Goal: Information Seeking & Learning: Learn about a topic

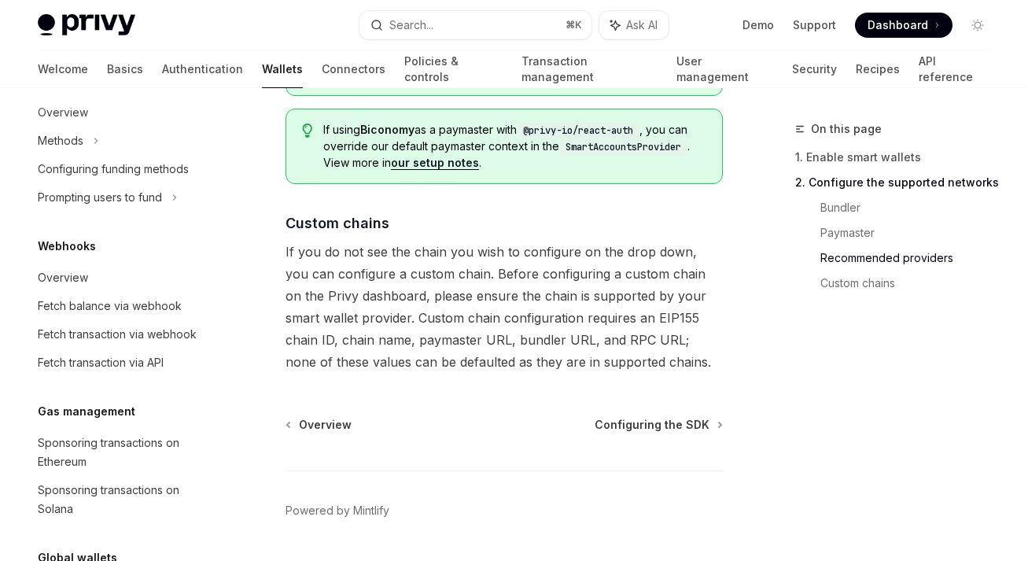
scroll to position [820, 0]
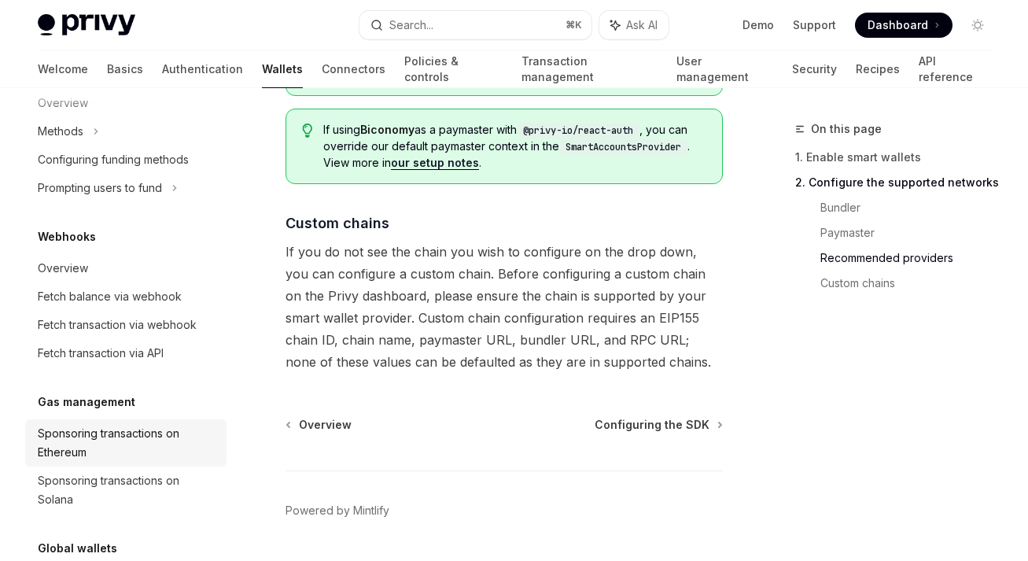
click at [131, 444] on div "Sponsoring transactions on Ethereum" at bounding box center [127, 443] width 179 height 38
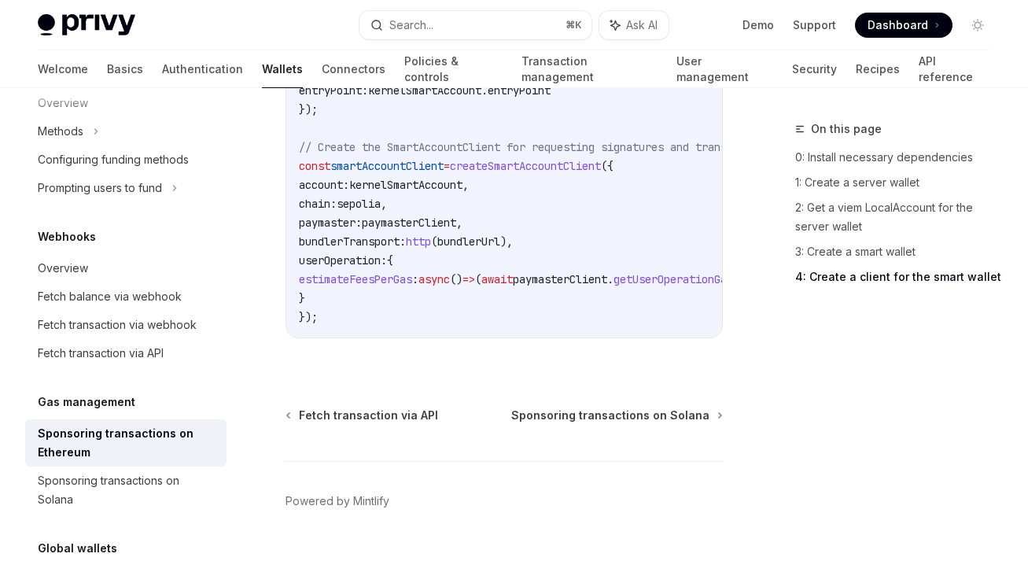
scroll to position [2334, 0]
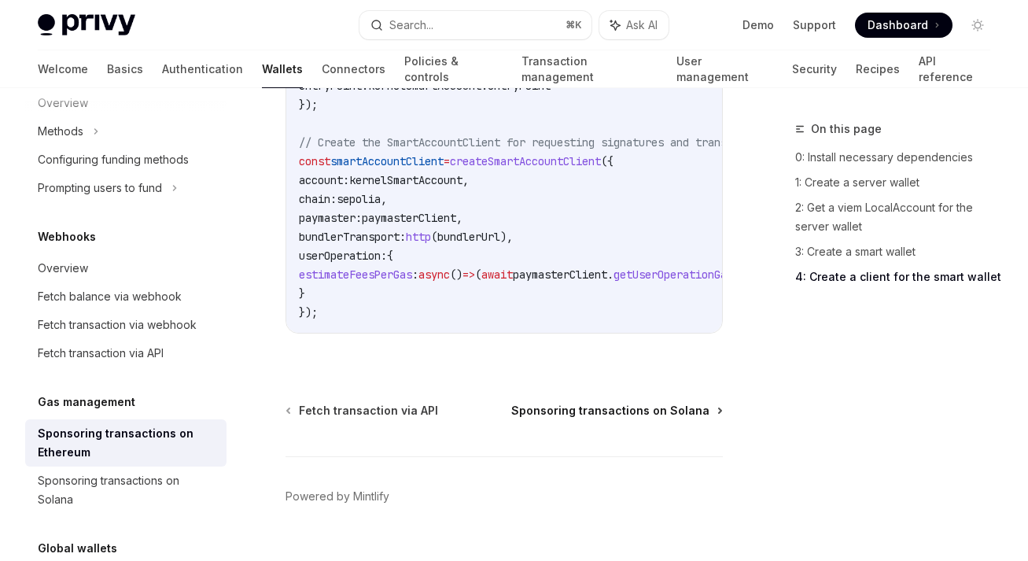
click at [612, 403] on span "Sponsoring transactions on Solana" at bounding box center [610, 411] width 198 height 16
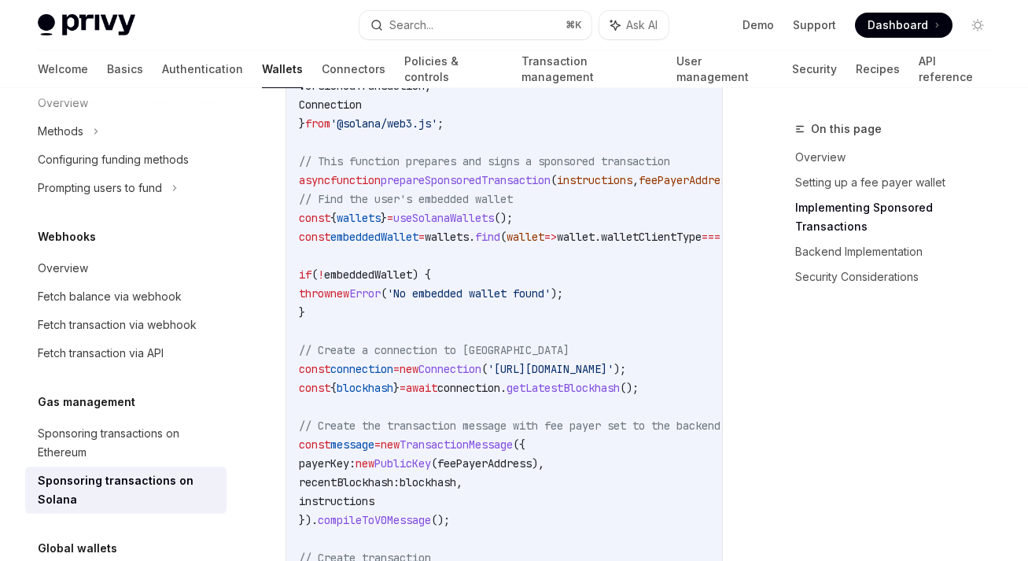
scroll to position [1559, 0]
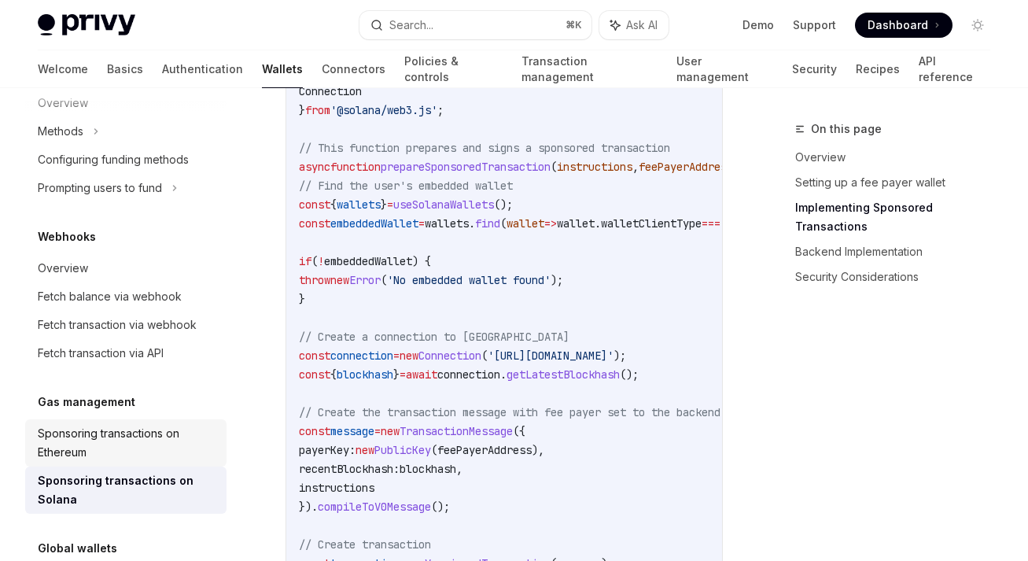
click at [135, 432] on div "Sponsoring transactions on Ethereum" at bounding box center [127, 443] width 179 height 38
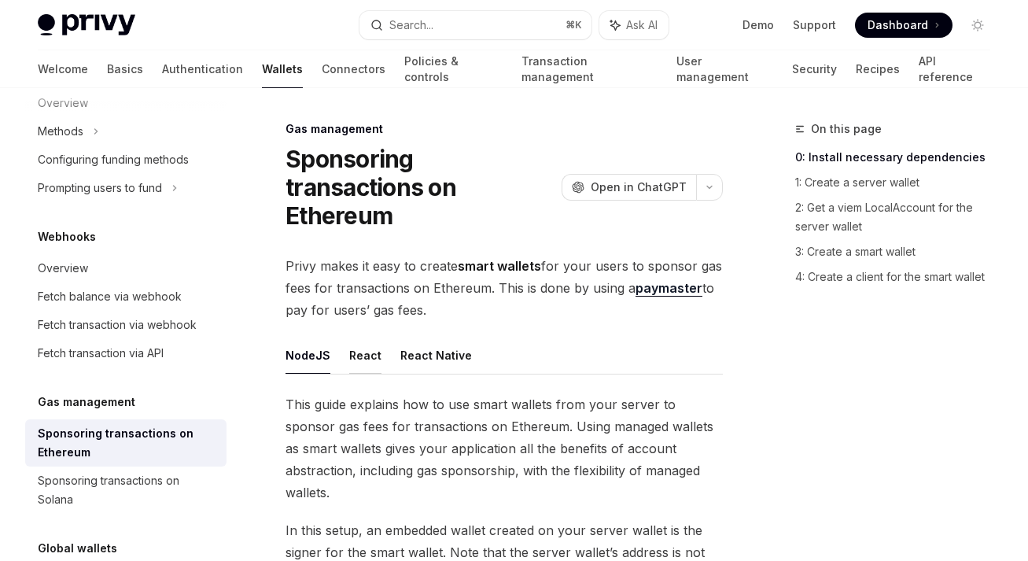
click at [355, 337] on button "React" at bounding box center [365, 355] width 32 height 37
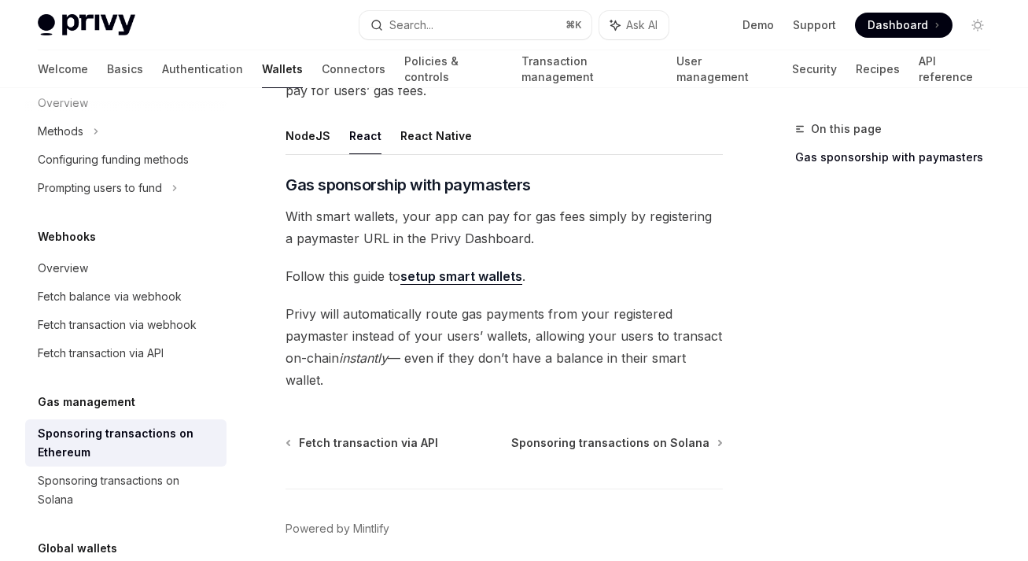
scroll to position [222, 0]
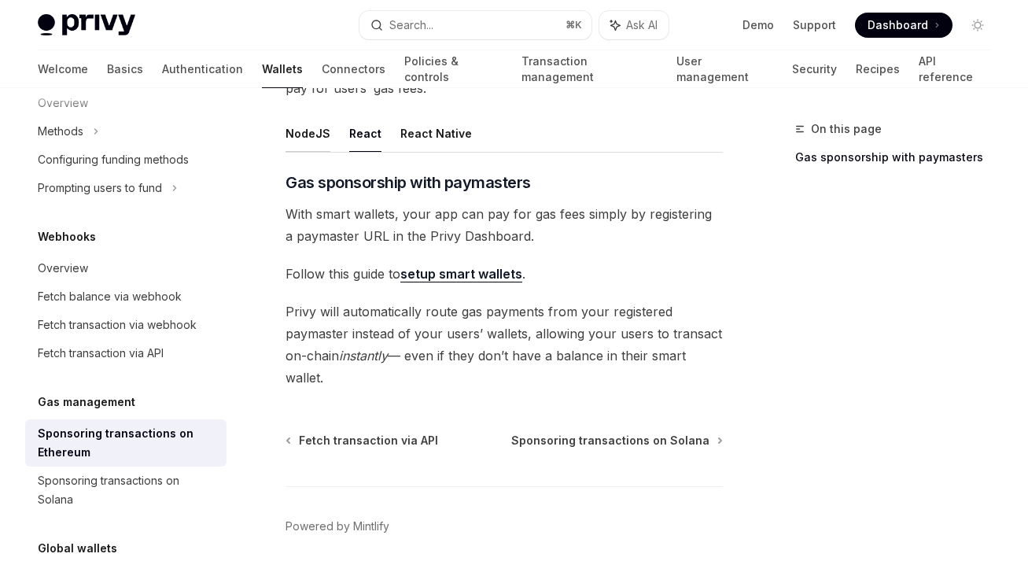
click at [310, 115] on button "NodeJS" at bounding box center [307, 133] width 45 height 37
type textarea "*"
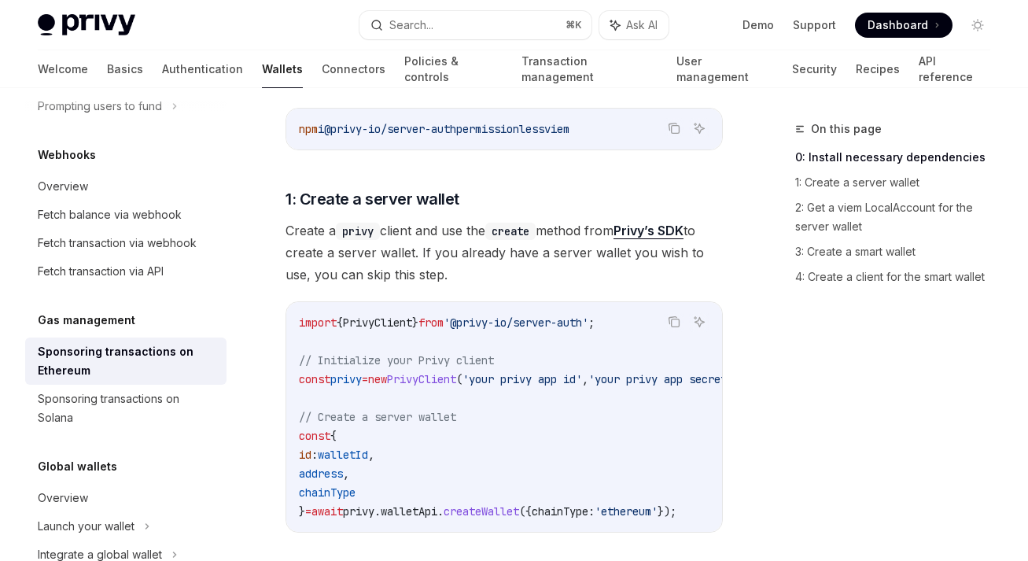
scroll to position [941, 0]
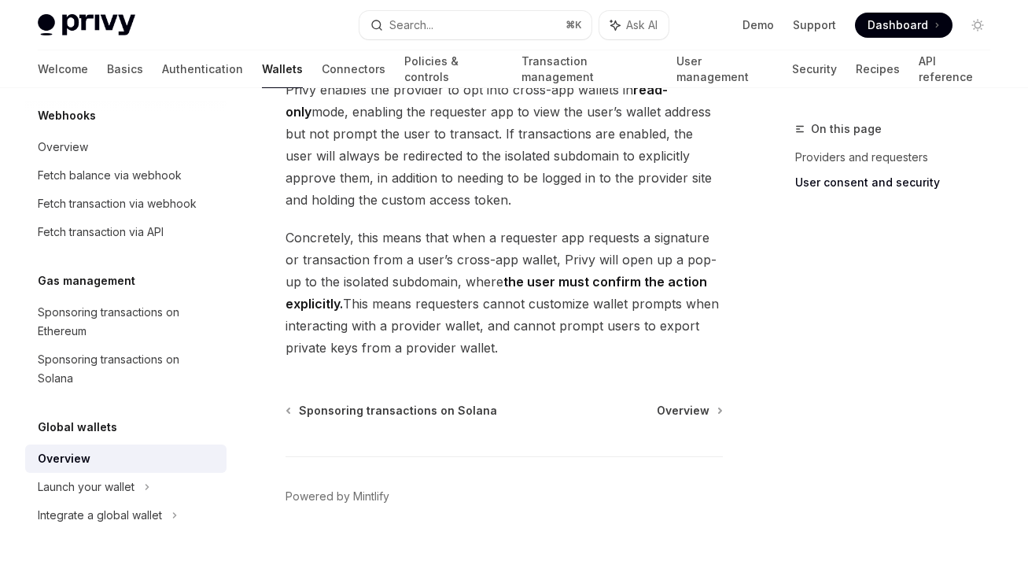
scroll to position [1553, 0]
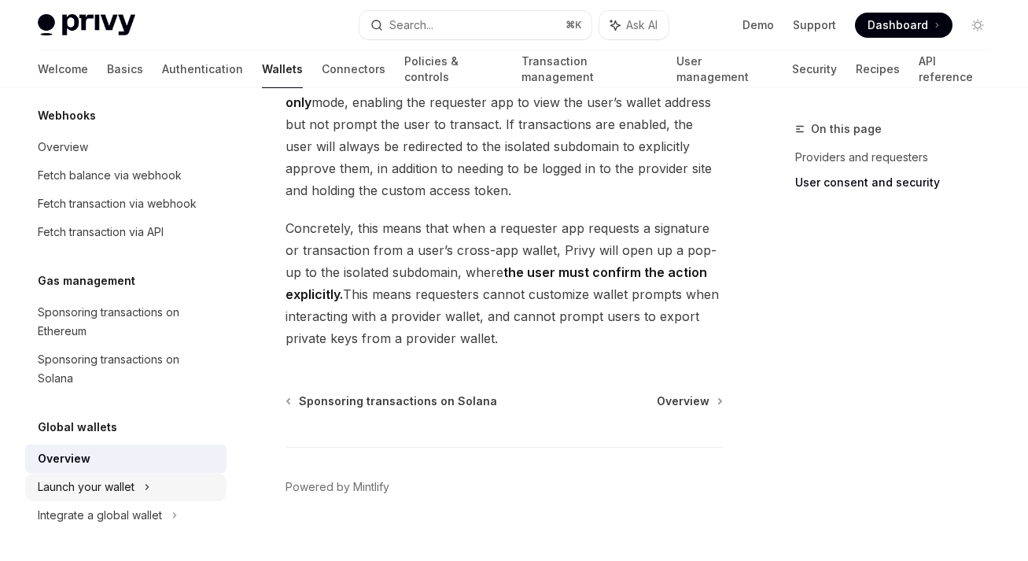
type textarea "*"
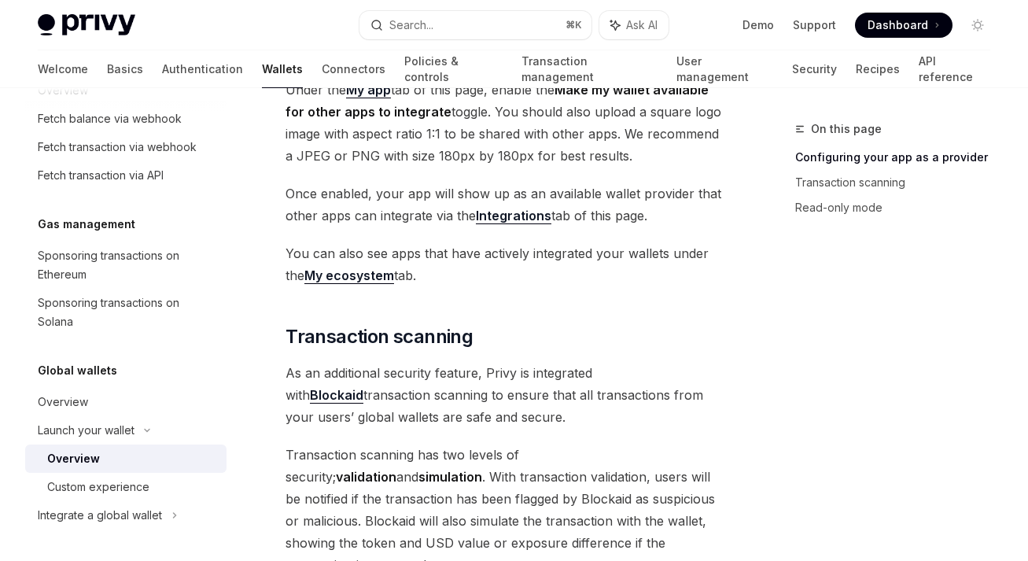
scroll to position [502, 0]
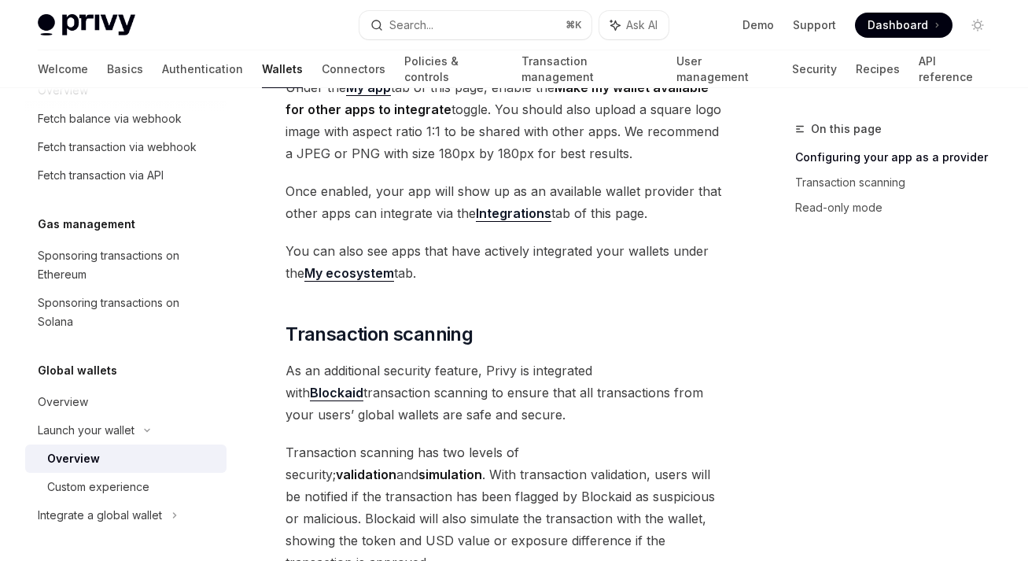
click at [363, 384] on link "Blockaid" at bounding box center [336, 392] width 53 height 17
click at [513, 26] on button "Search... ⌘ K" at bounding box center [475, 25] width 232 height 28
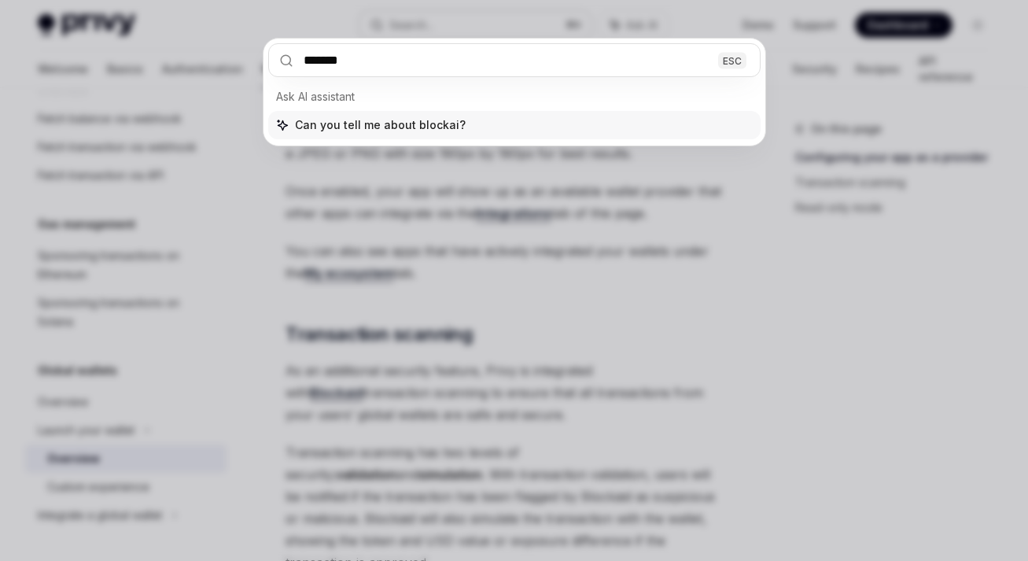
type input "********"
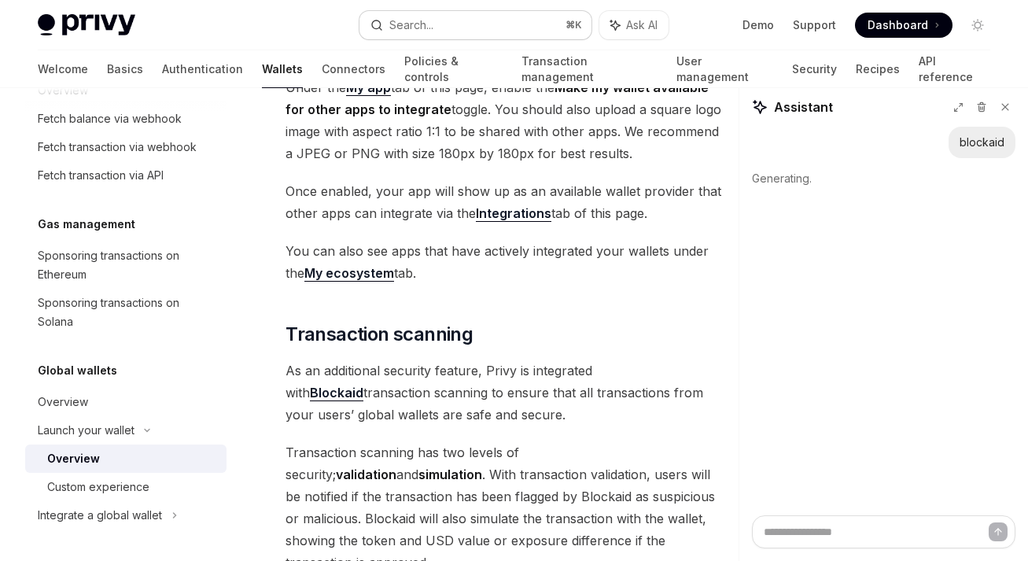
click at [440, 20] on button "Search... ⌘ K" at bounding box center [475, 25] width 232 height 28
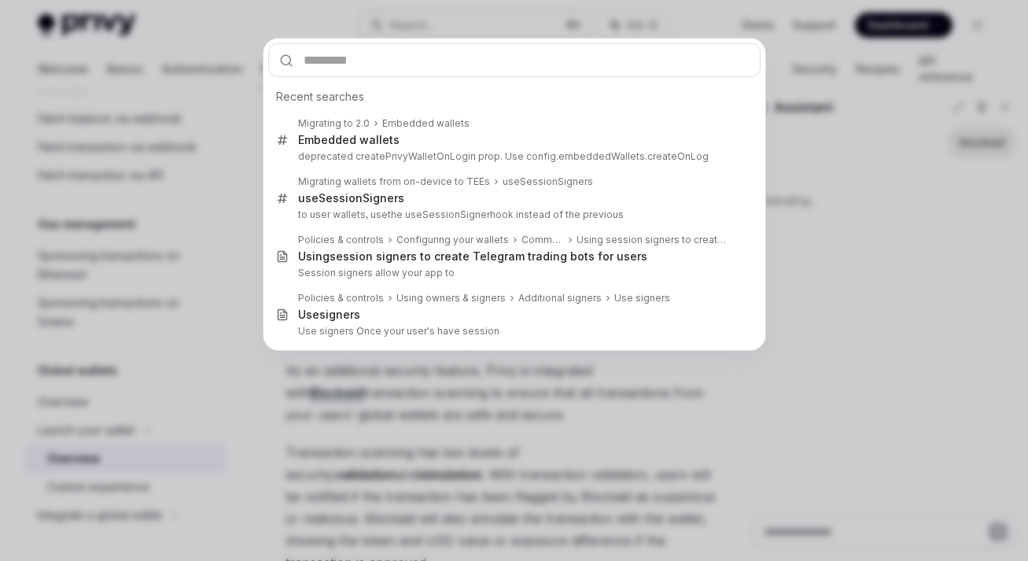
type textarea "*"
type input "**"
type textarea "*"
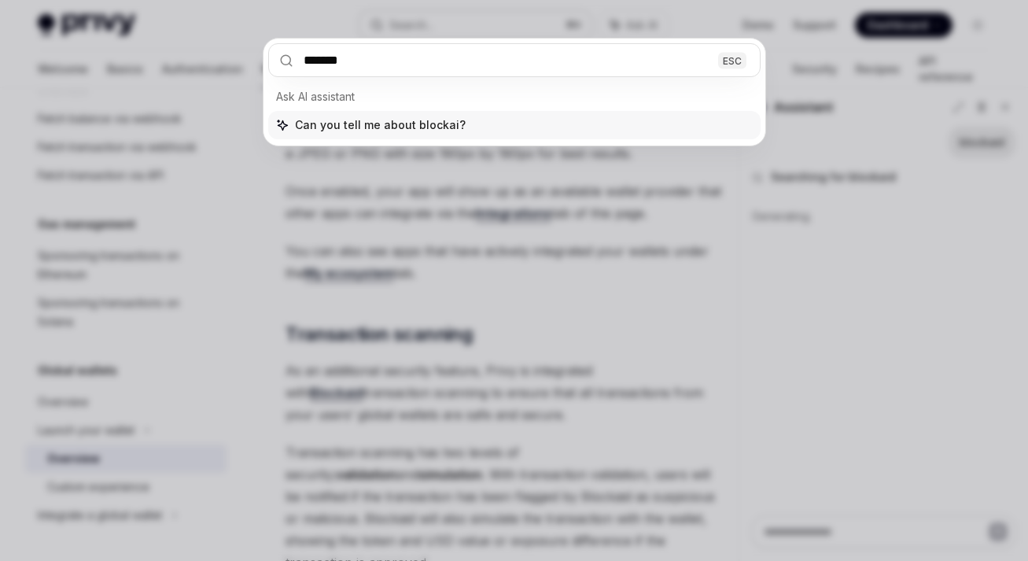
type input "********"
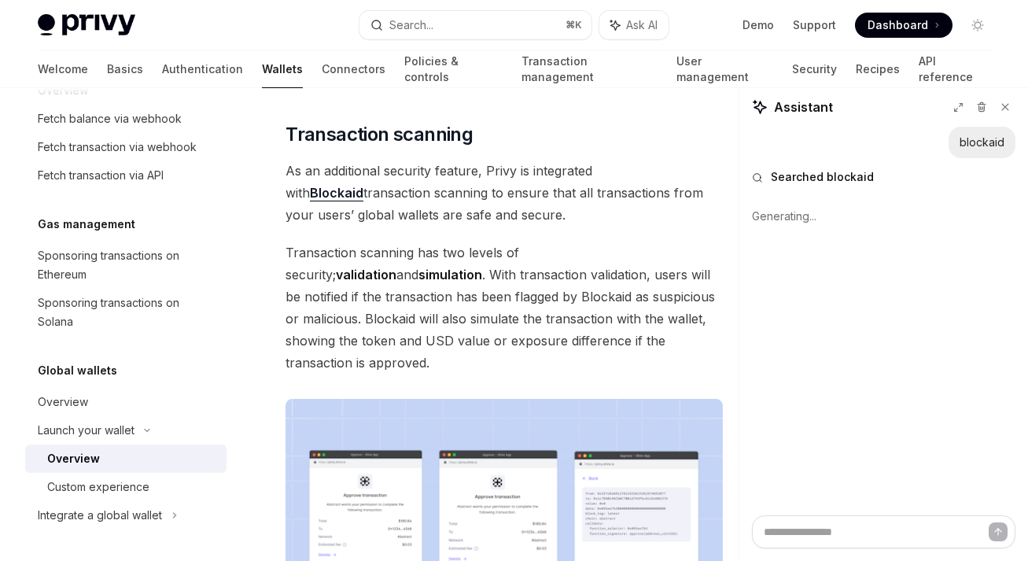
scroll to position [704, 0]
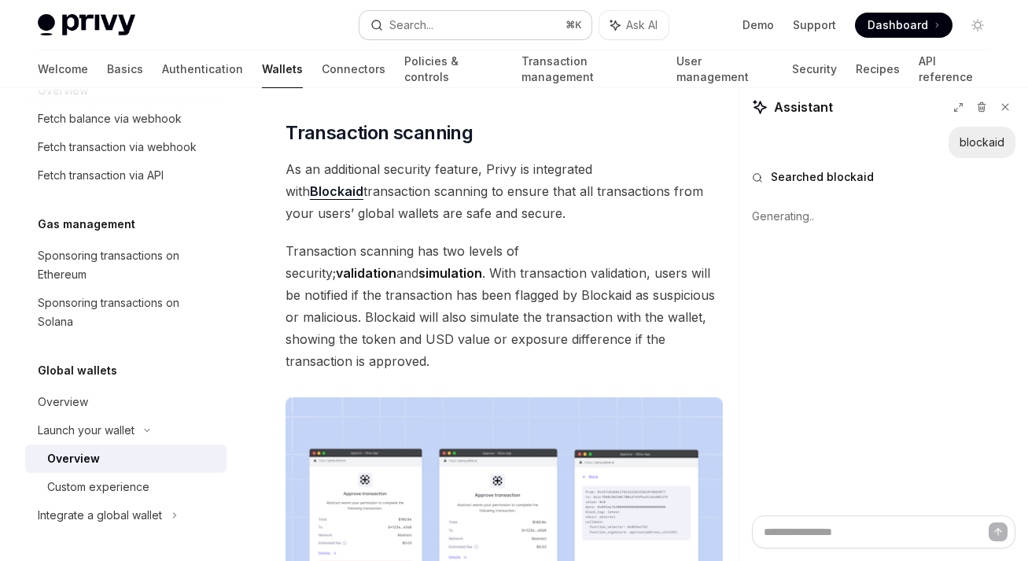
click at [490, 26] on button "Search... ⌘ K" at bounding box center [475, 25] width 232 height 28
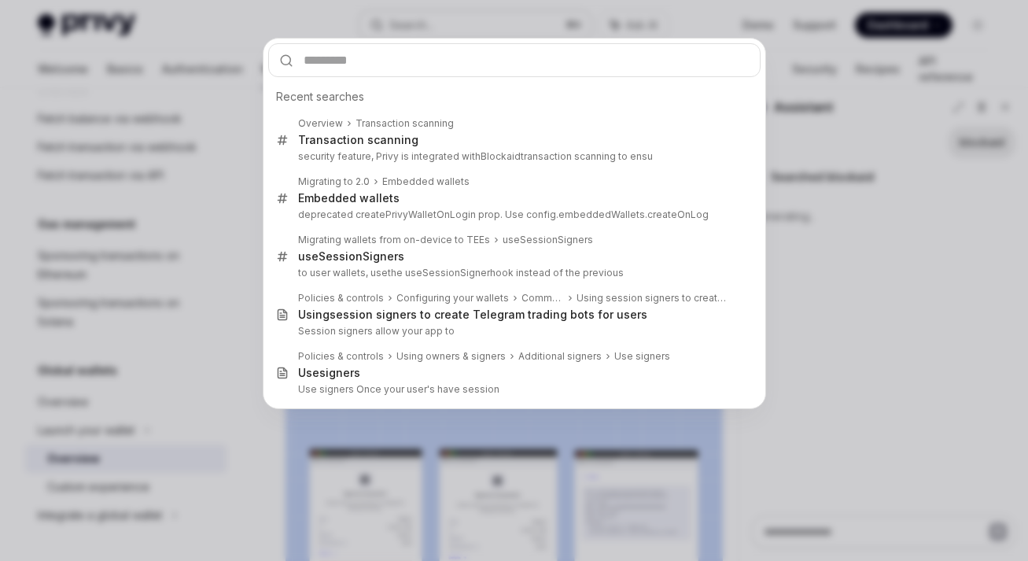
click at [490, 26] on div "Recent searches Overview Transaction scanning Transaction scanning security fea…" at bounding box center [514, 280] width 1028 height 561
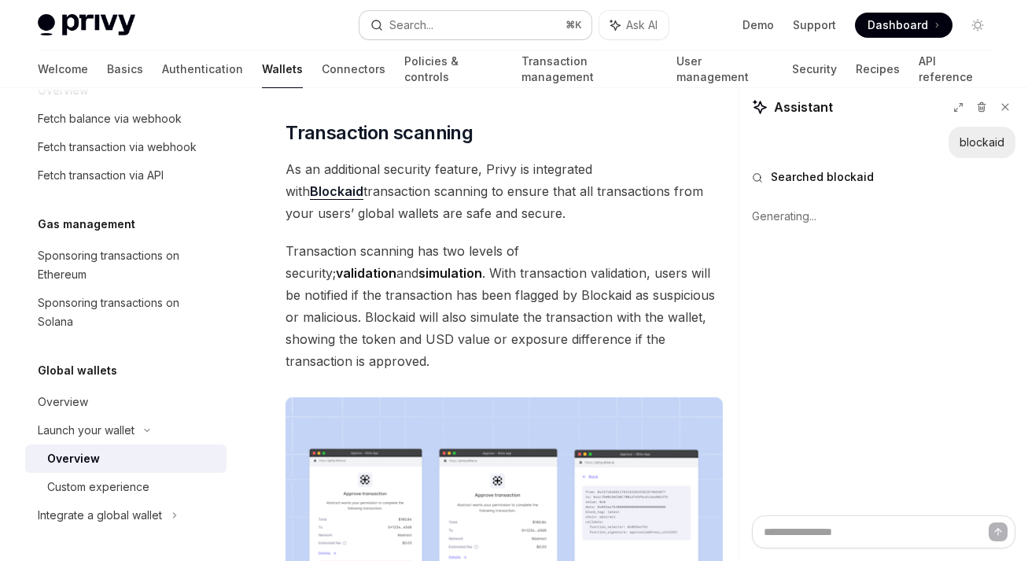
click at [472, 22] on button "Search... ⌘ K" at bounding box center [475, 25] width 232 height 28
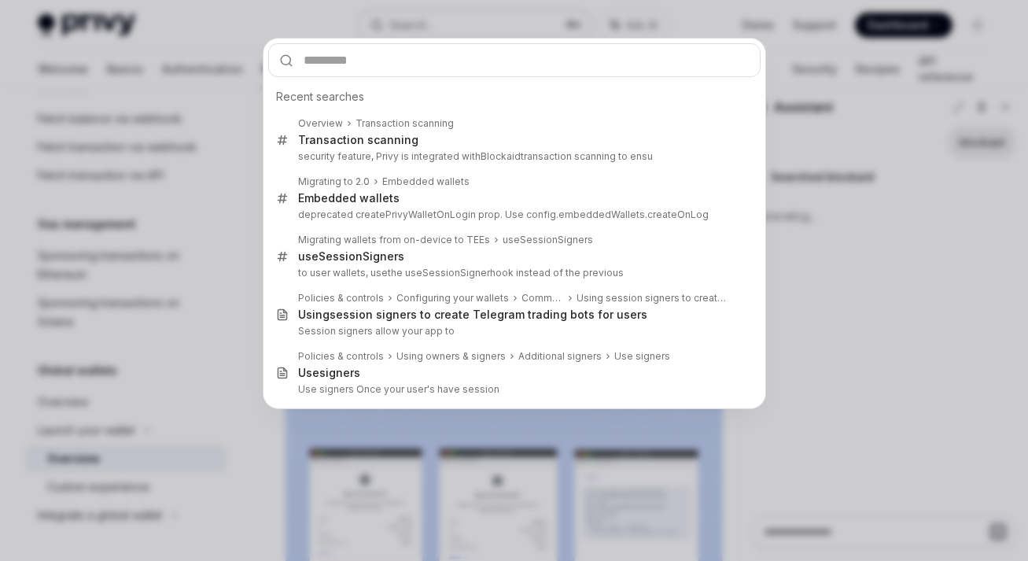
type textarea "*"
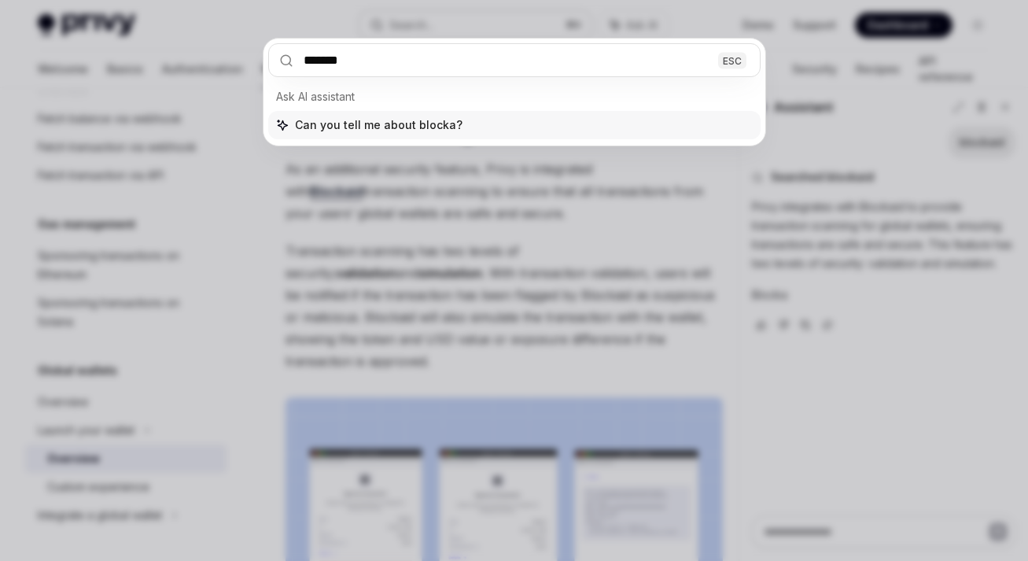
type input "********"
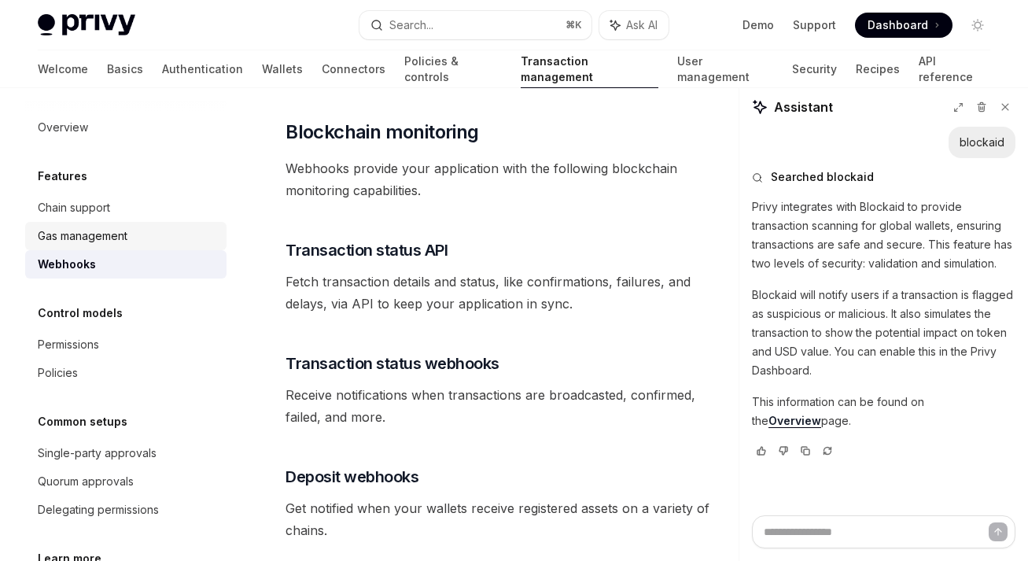
click at [124, 239] on div "Gas management" at bounding box center [83, 235] width 90 height 19
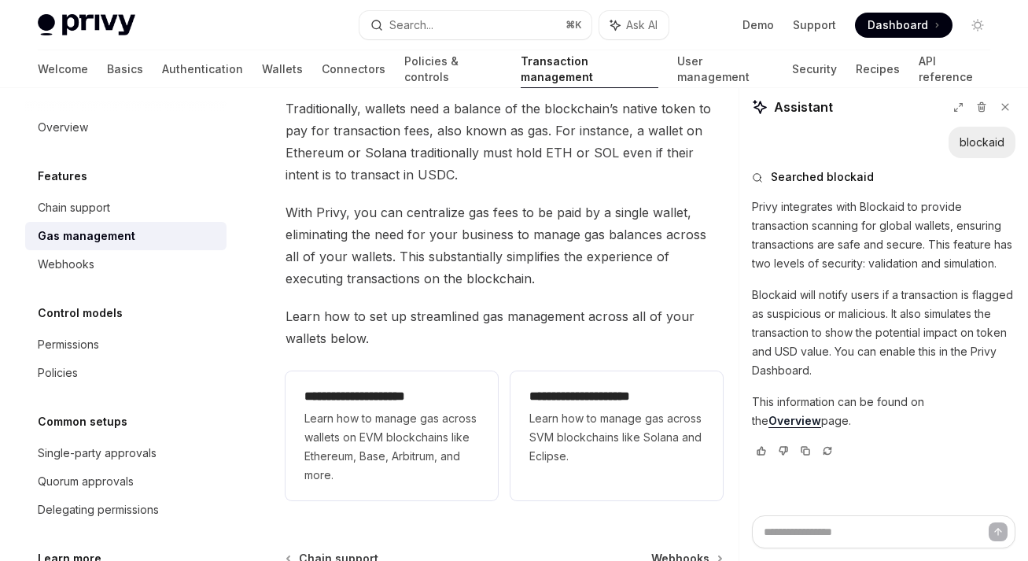
scroll to position [185, 0]
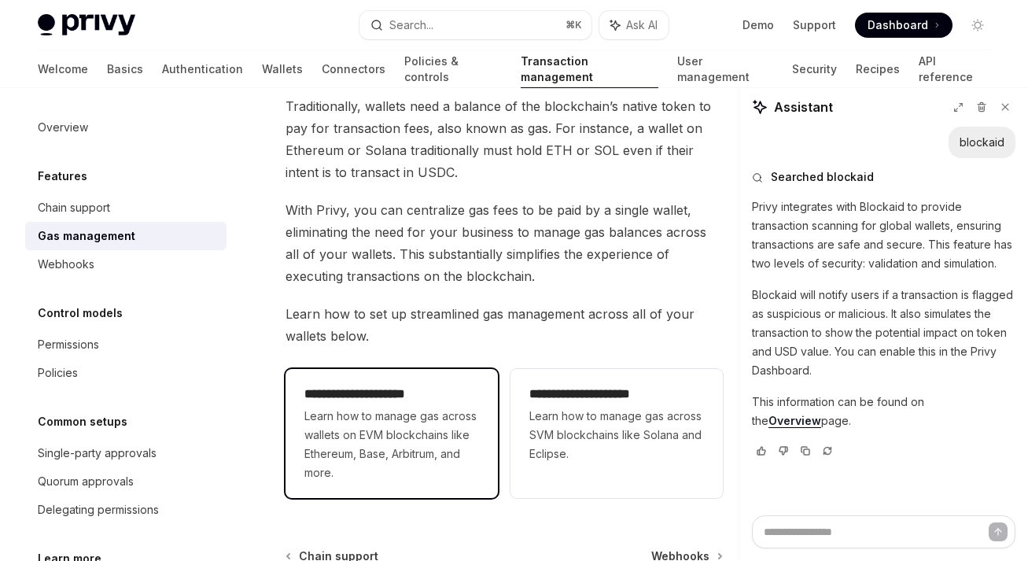
click at [379, 430] on span "Learn how to manage gas across wallets on EVM blockchains like Ethereum, Base, …" at bounding box center [391, 443] width 175 height 75
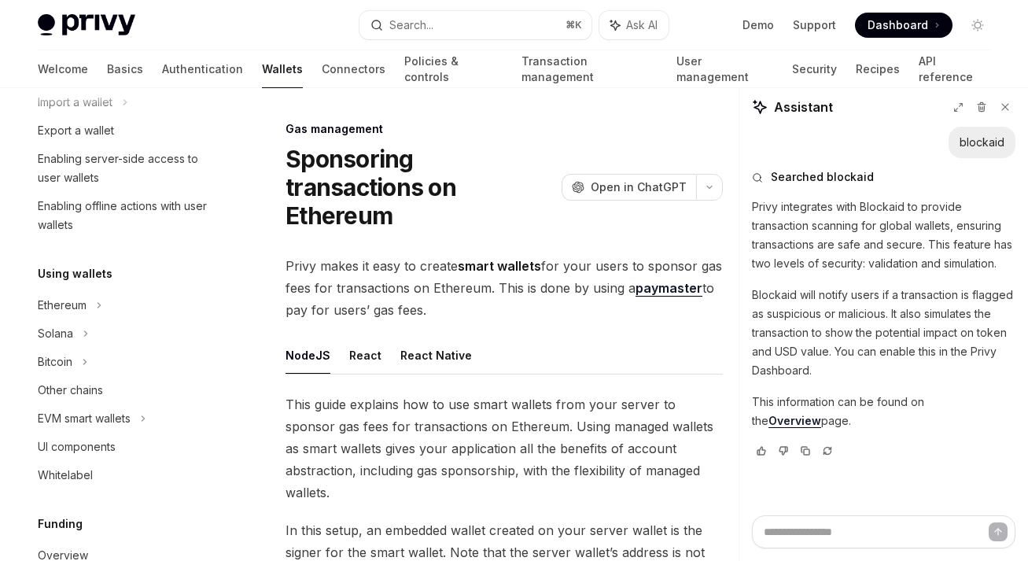
scroll to position [227, 0]
click at [122, 414] on div "EVM smart wallets" at bounding box center [84, 417] width 93 height 19
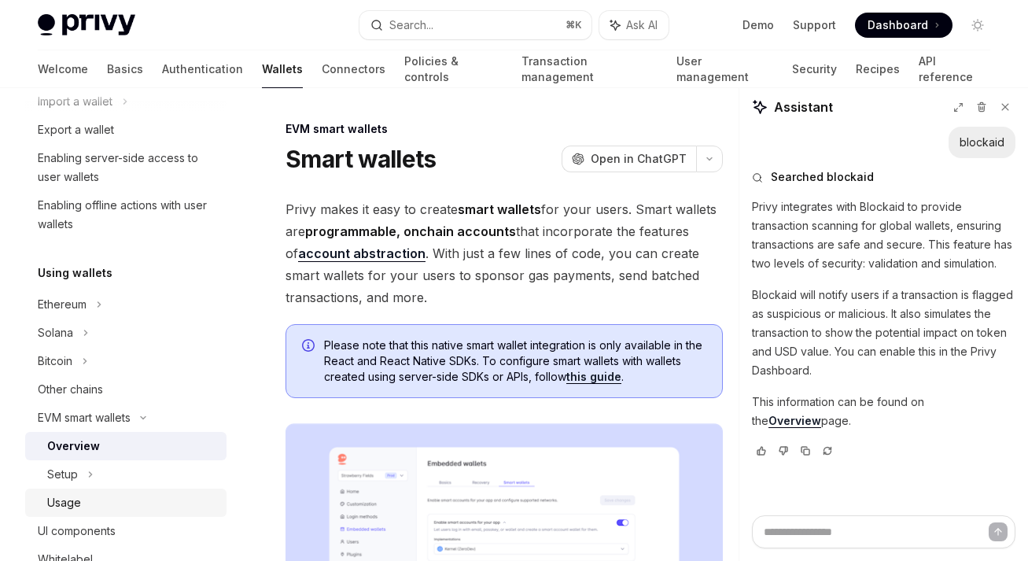
click at [89, 502] on div "Usage" at bounding box center [132, 502] width 170 height 19
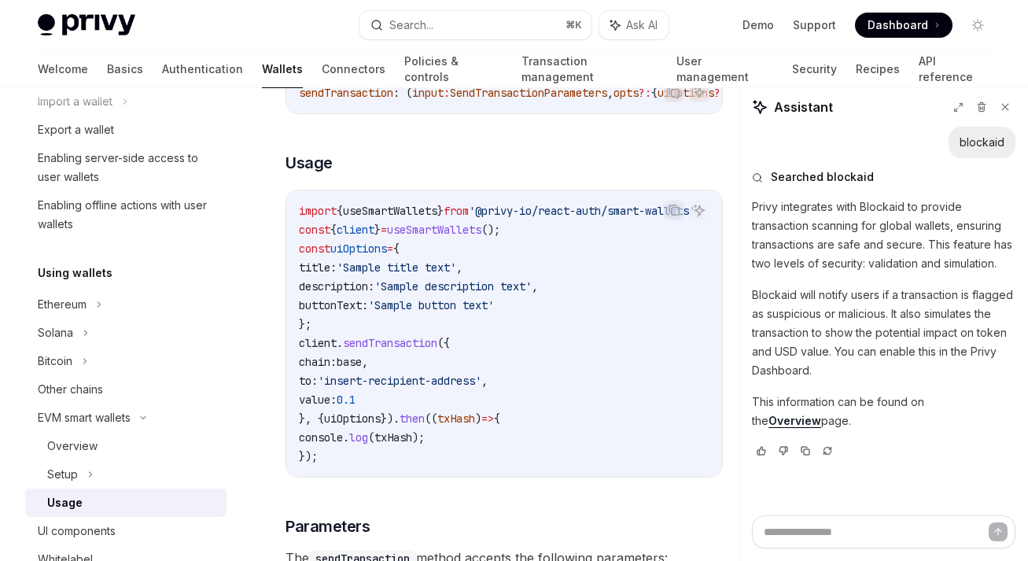
scroll to position [2501, 0]
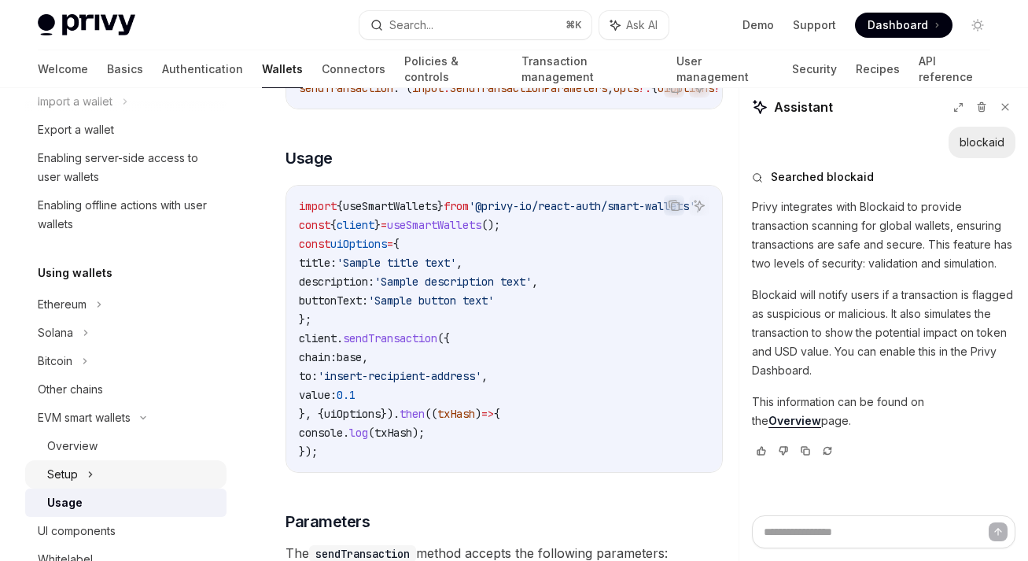
click at [71, 469] on div "Setup" at bounding box center [62, 474] width 31 height 19
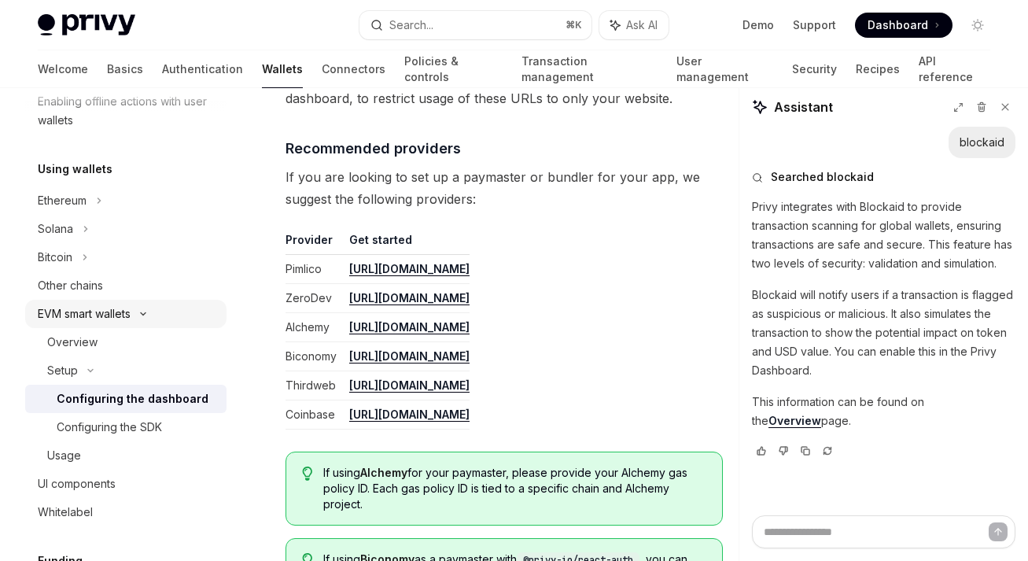
scroll to position [352, 0]
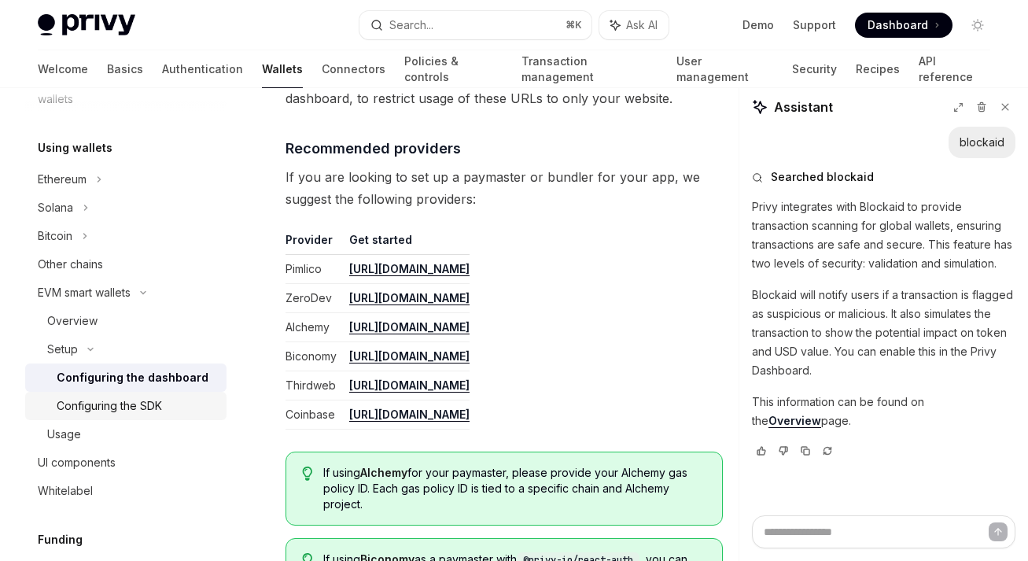
click at [116, 400] on div "Configuring the SDK" at bounding box center [109, 405] width 105 height 19
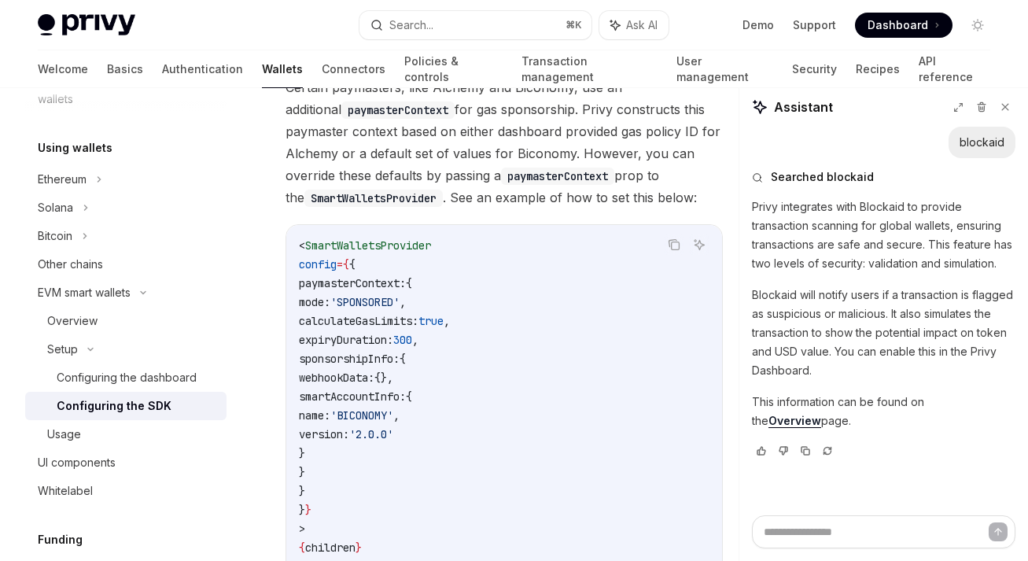
scroll to position [1342, 0]
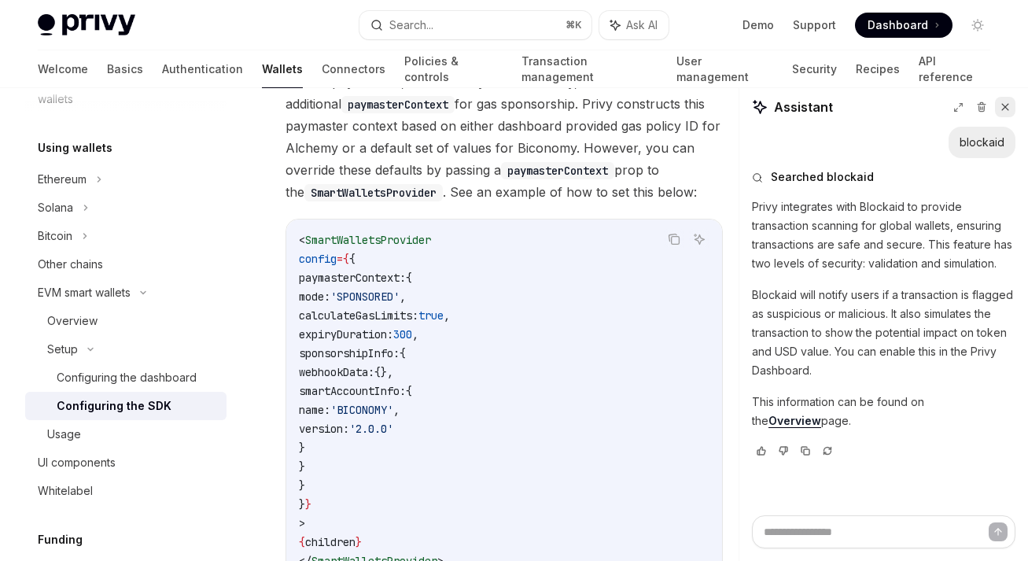
click at [1004, 109] on icon at bounding box center [1004, 106] width 11 height 11
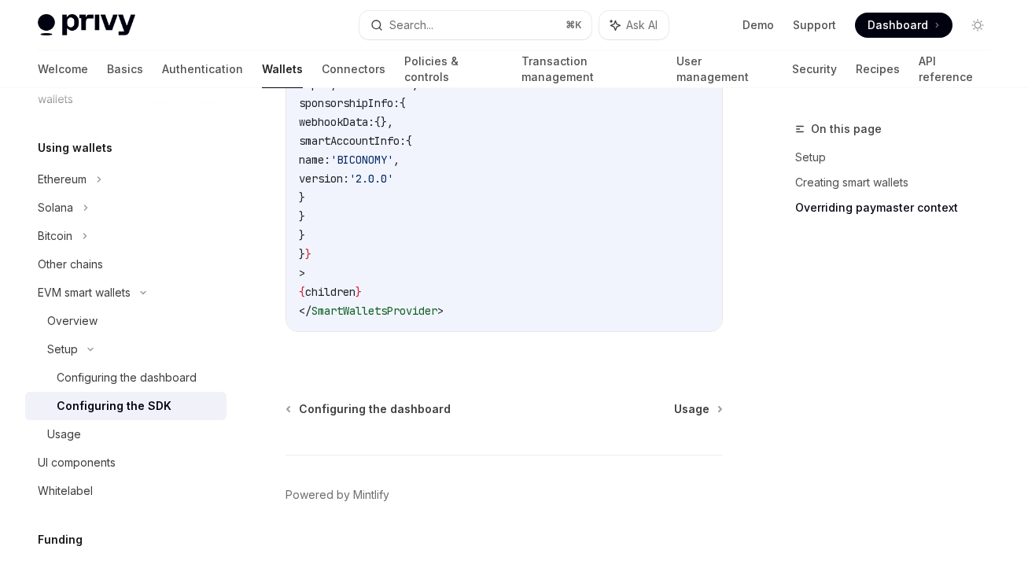
scroll to position [1628, 0]
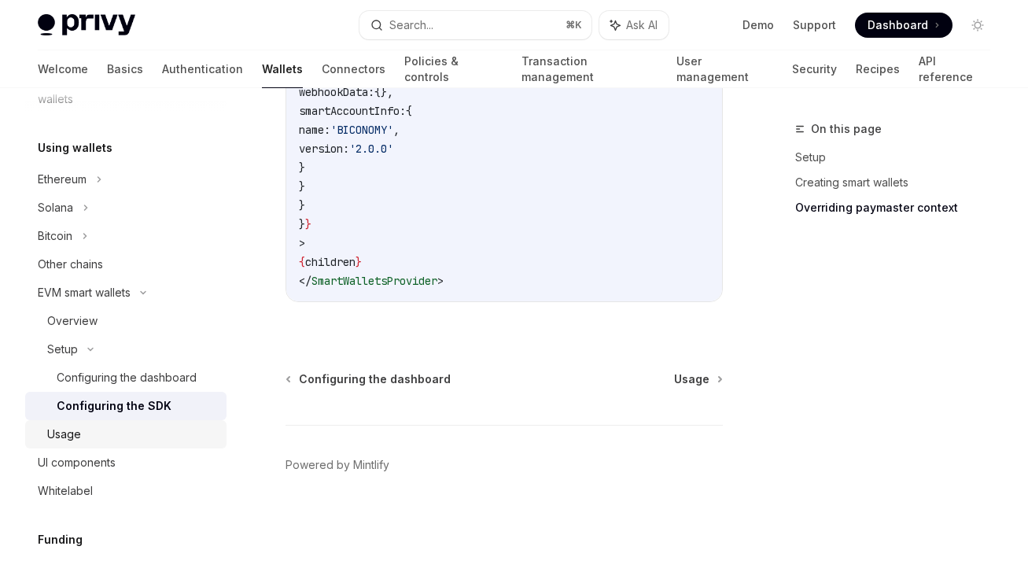
click at [78, 433] on div "Usage" at bounding box center [64, 434] width 34 height 19
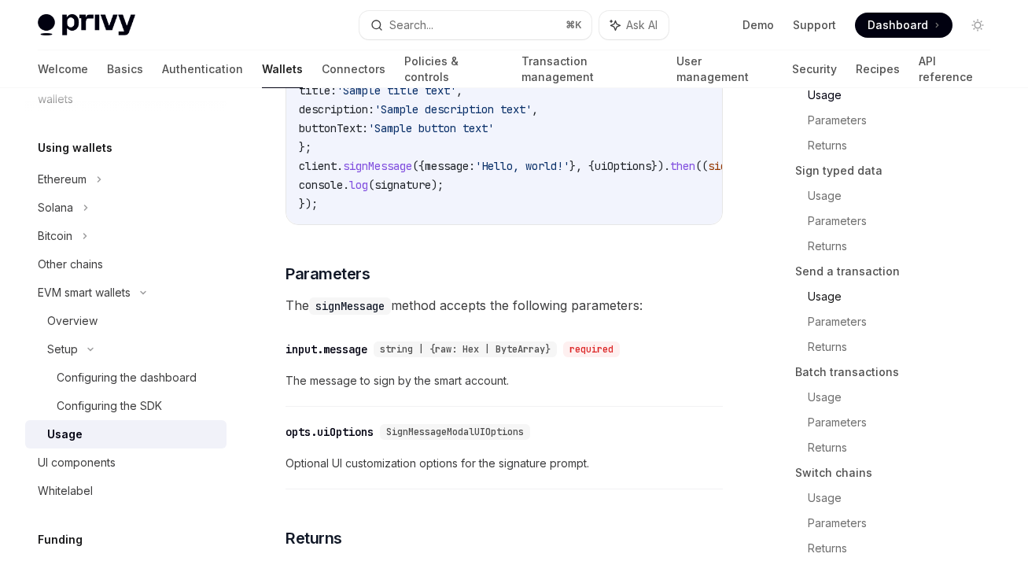
scroll to position [125, 0]
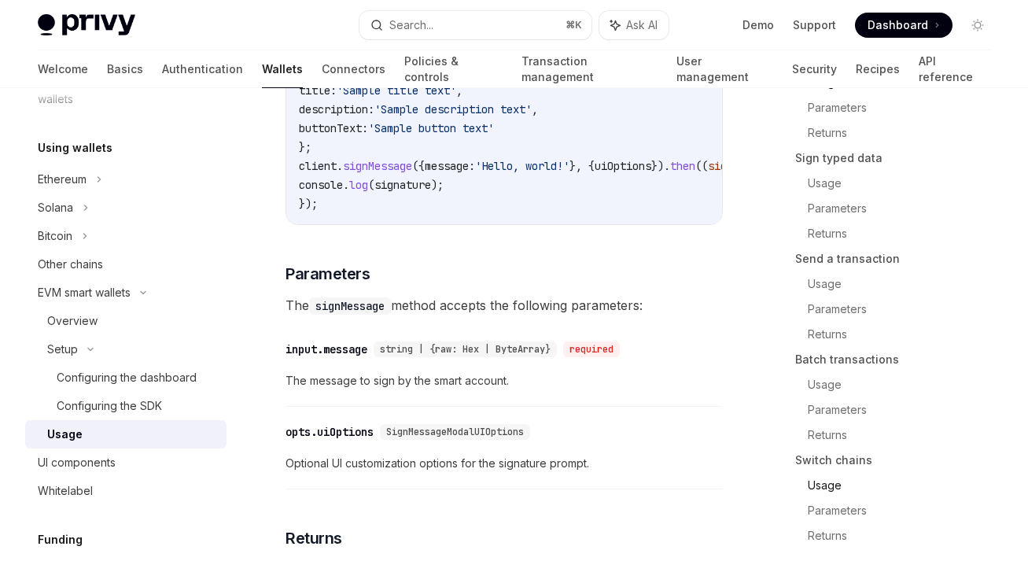
click at [822, 487] on link "Usage" at bounding box center [904, 485] width 195 height 25
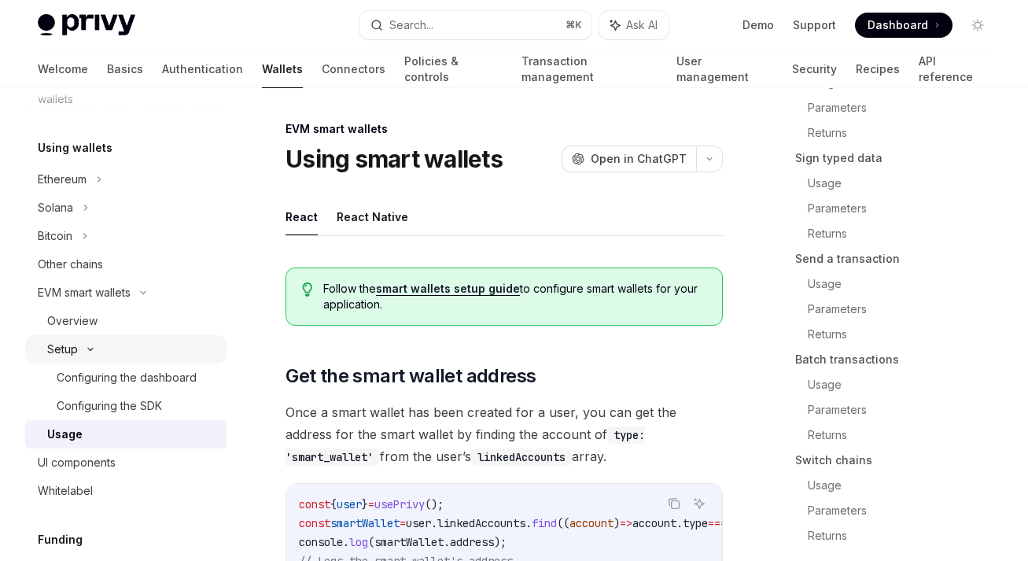
click at [61, 351] on div "Setup" at bounding box center [62, 349] width 31 height 19
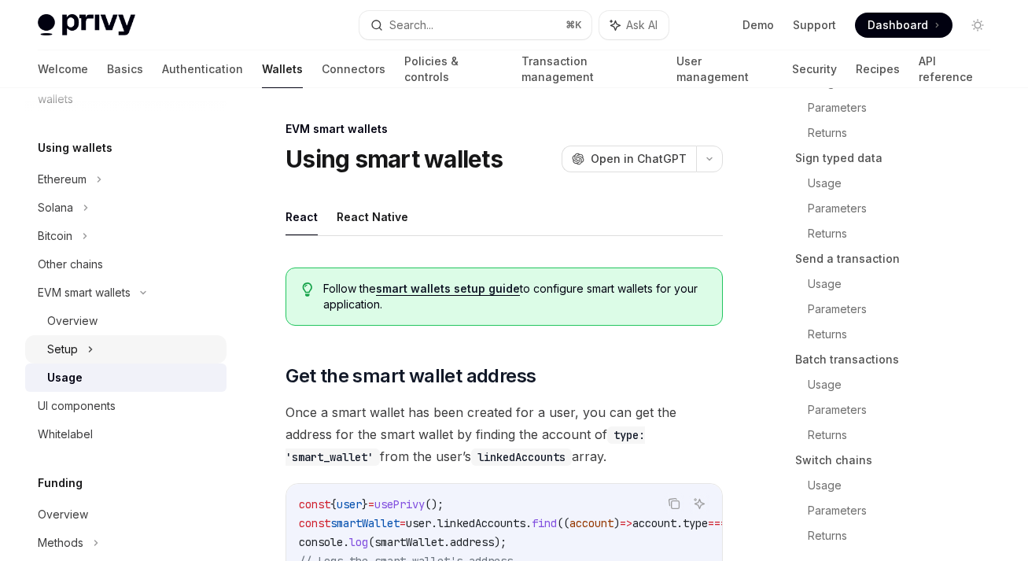
click at [61, 351] on div "Setup" at bounding box center [62, 349] width 31 height 19
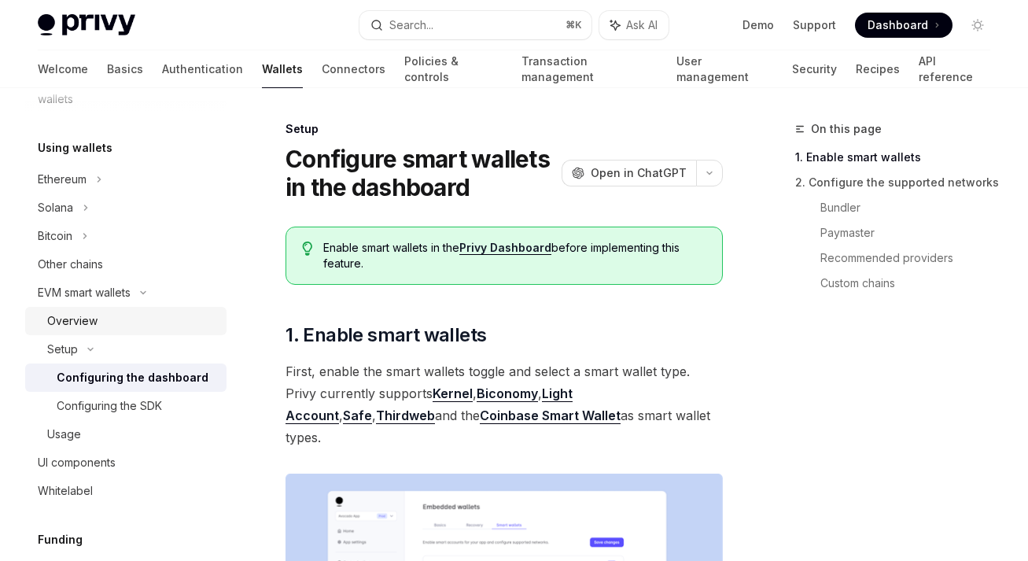
click at [77, 319] on div "Overview" at bounding box center [72, 320] width 50 height 19
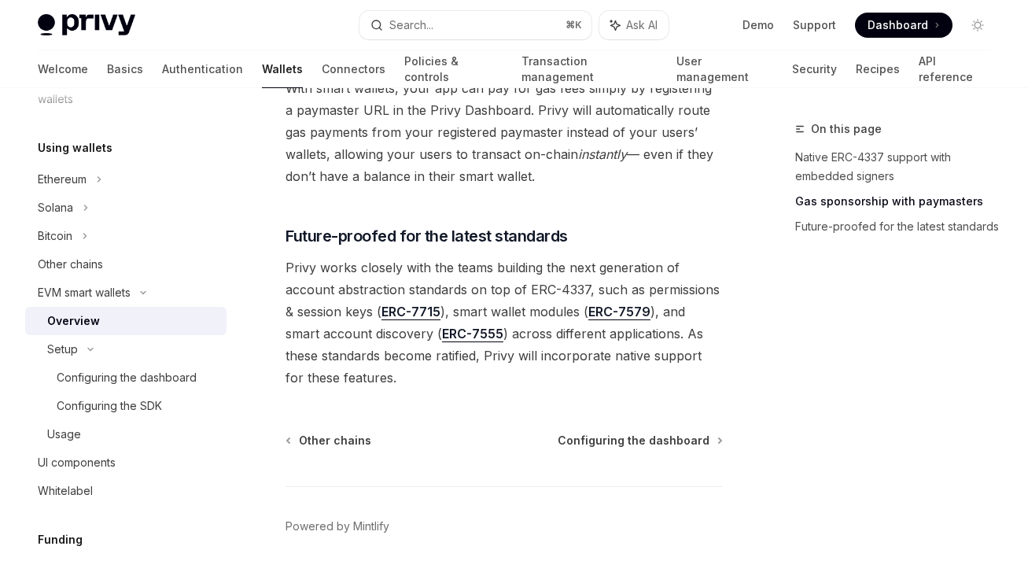
scroll to position [1425, 0]
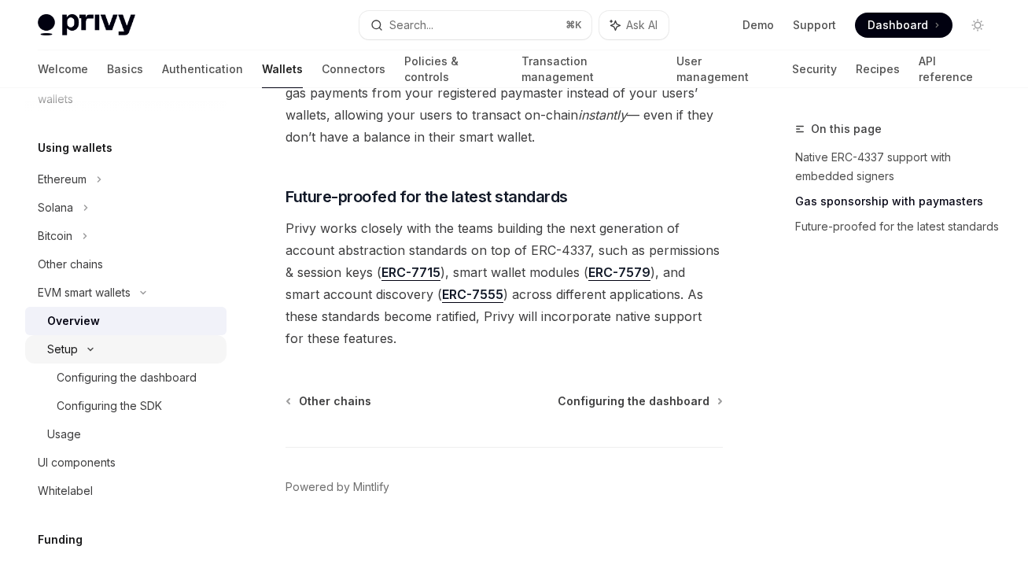
click at [61, 346] on div "Setup" at bounding box center [62, 349] width 31 height 19
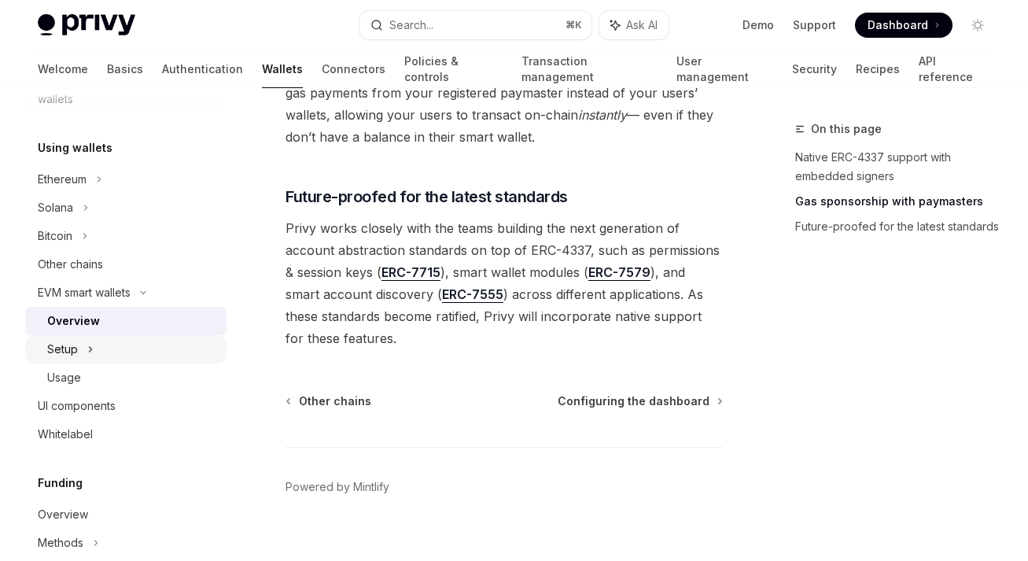
click at [61, 346] on div "Setup" at bounding box center [62, 349] width 31 height 19
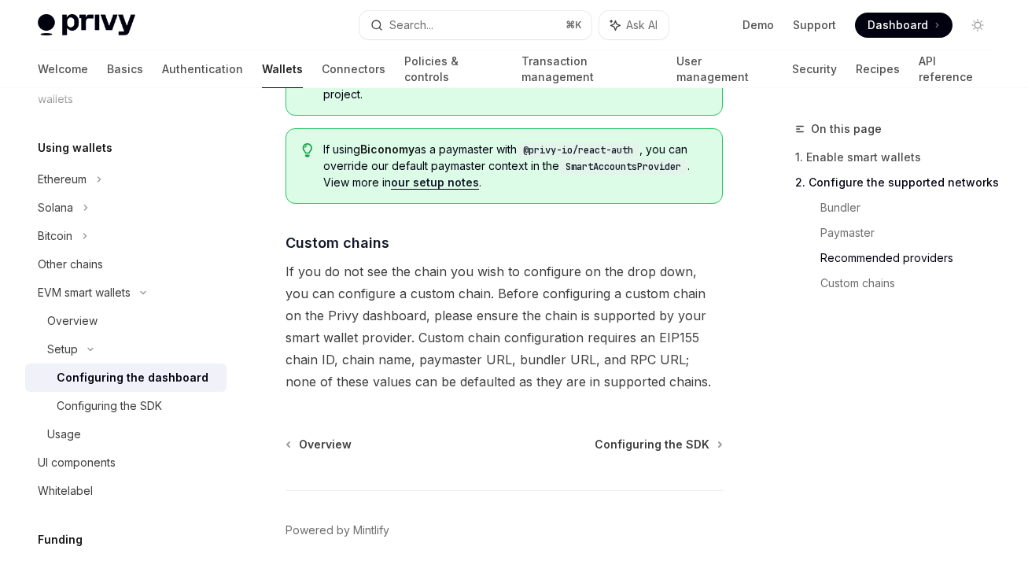
scroll to position [2203, 0]
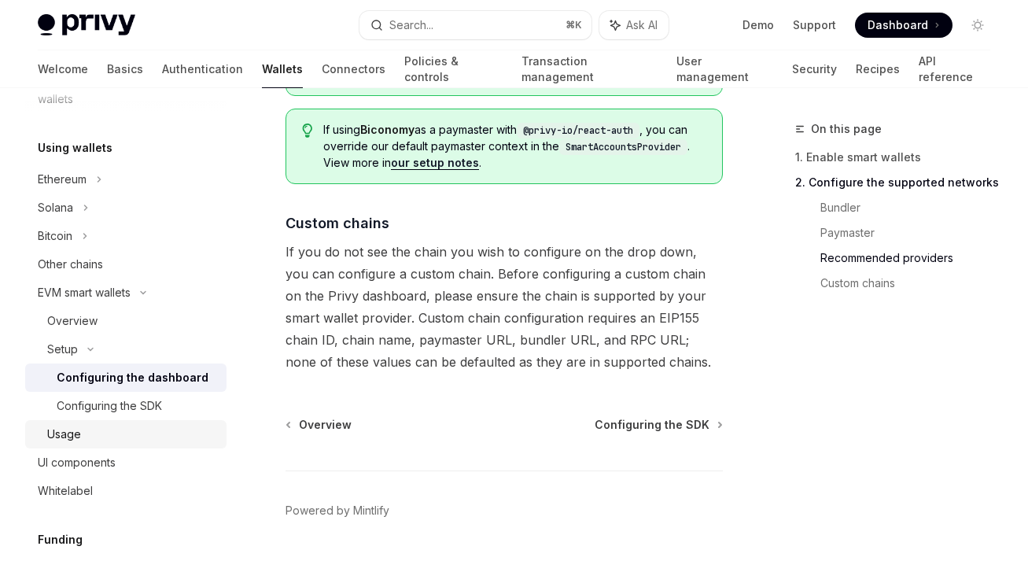
click at [55, 429] on div "Usage" at bounding box center [64, 434] width 34 height 19
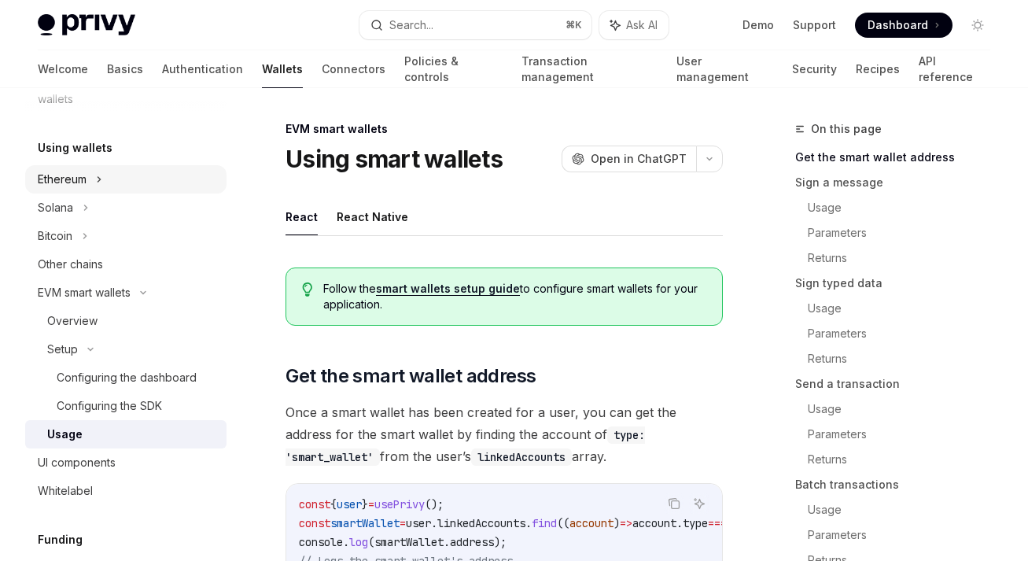
type textarea "*"
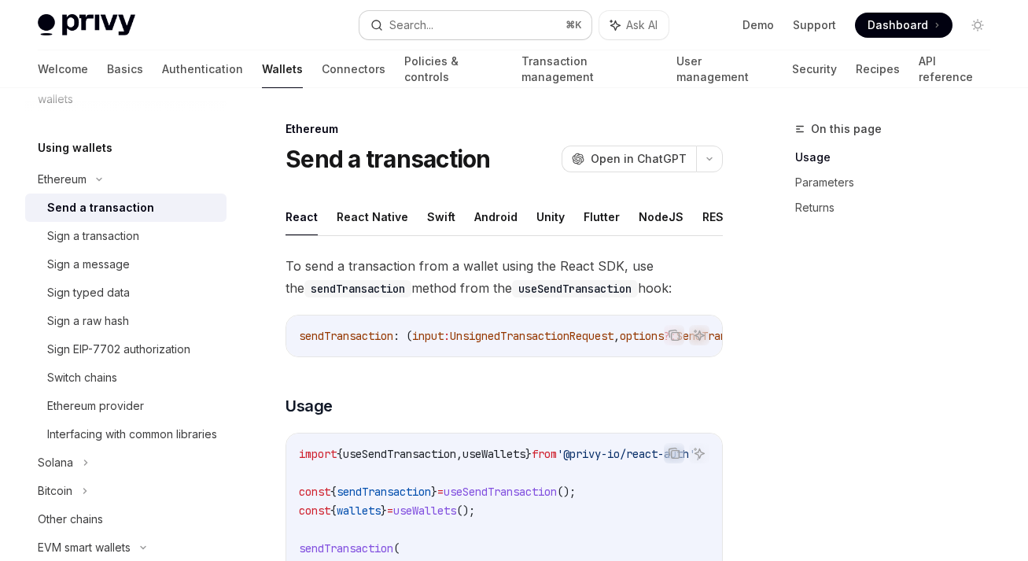
click at [431, 21] on div "Search..." at bounding box center [411, 25] width 44 height 19
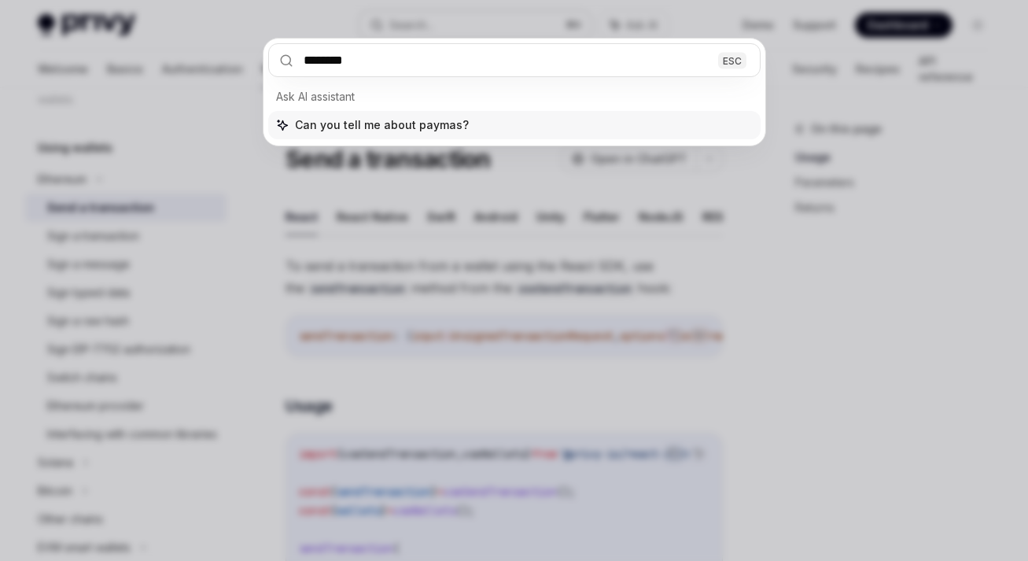
type input "*********"
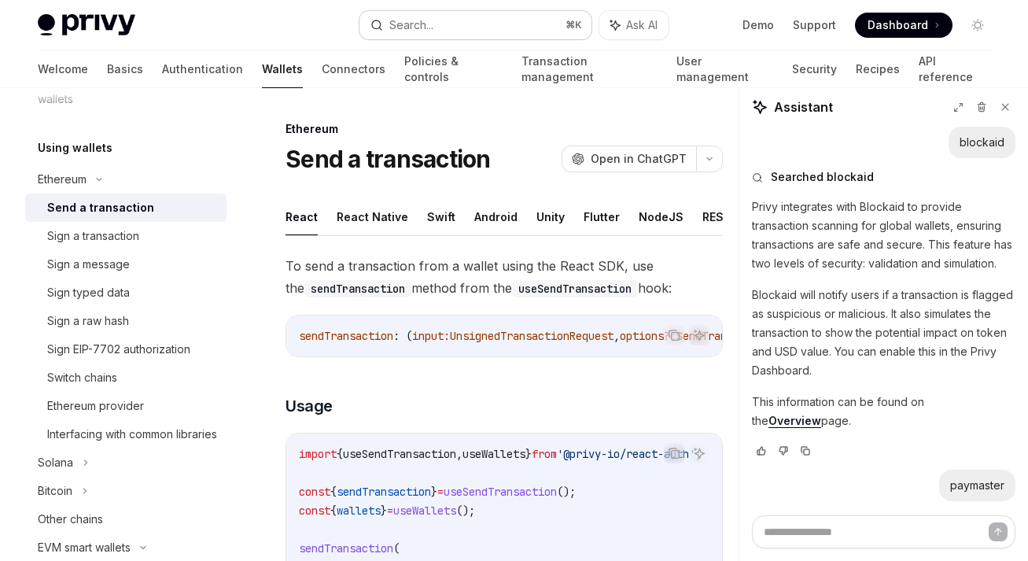
click at [441, 20] on button "Search... ⌘ K" at bounding box center [475, 25] width 232 height 28
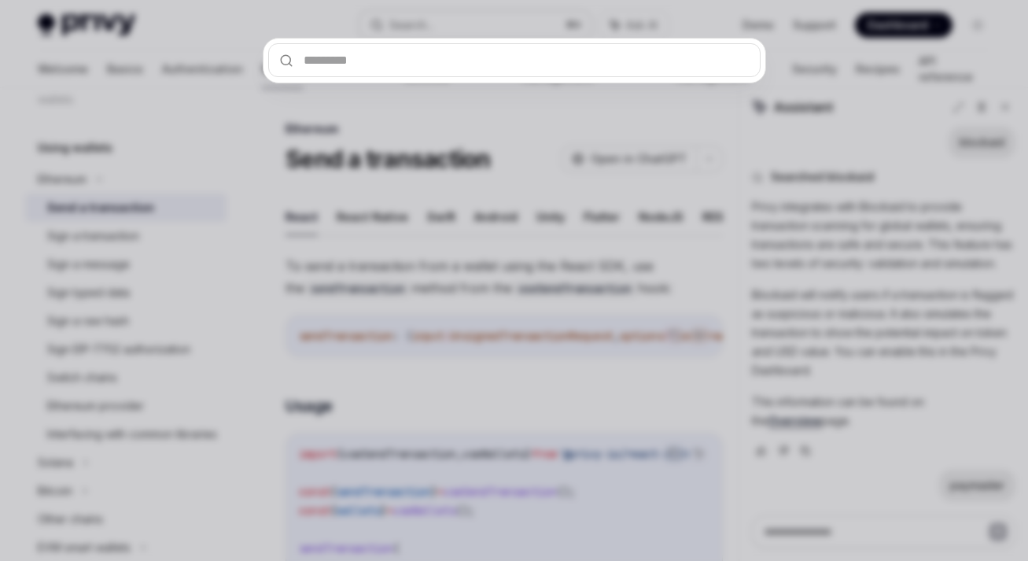
type textarea "*"
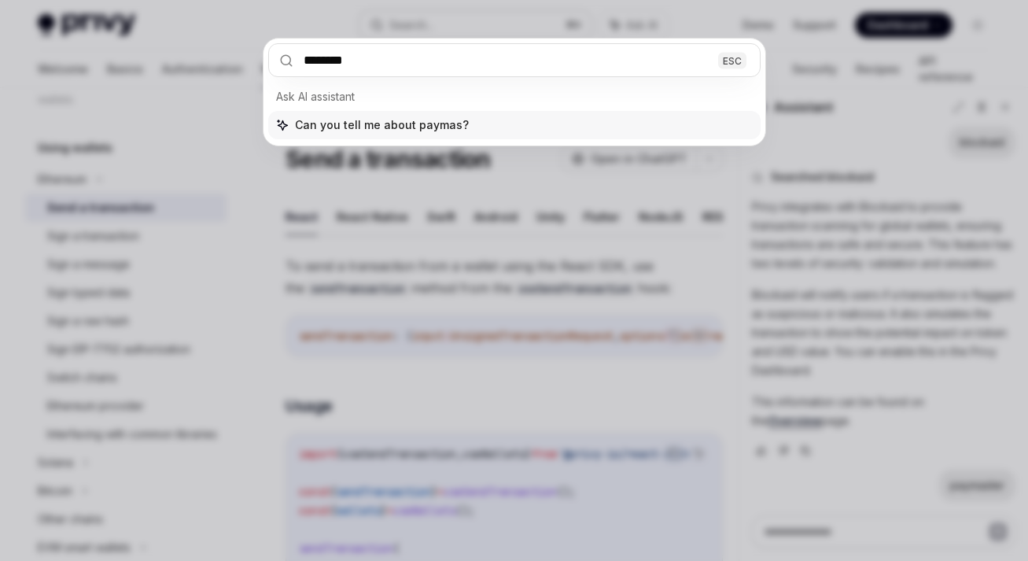
type input "*********"
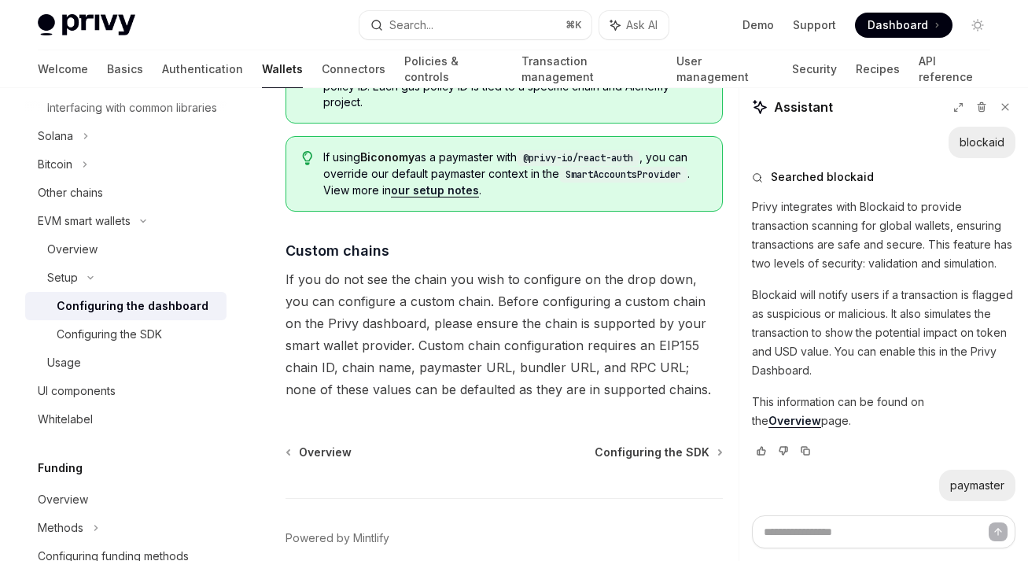
scroll to position [2203, 0]
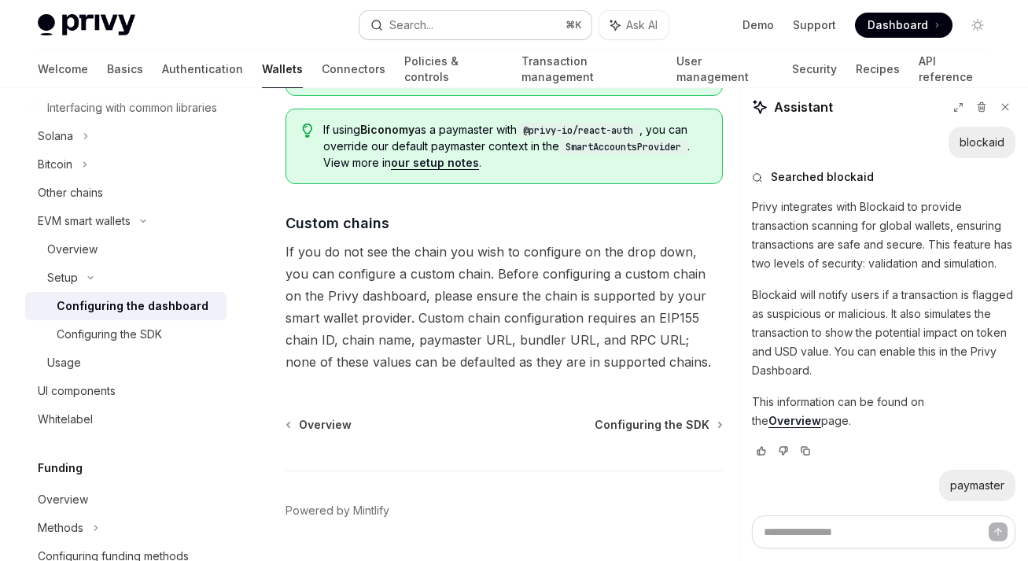
click at [425, 30] on div "Search..." at bounding box center [411, 25] width 44 height 19
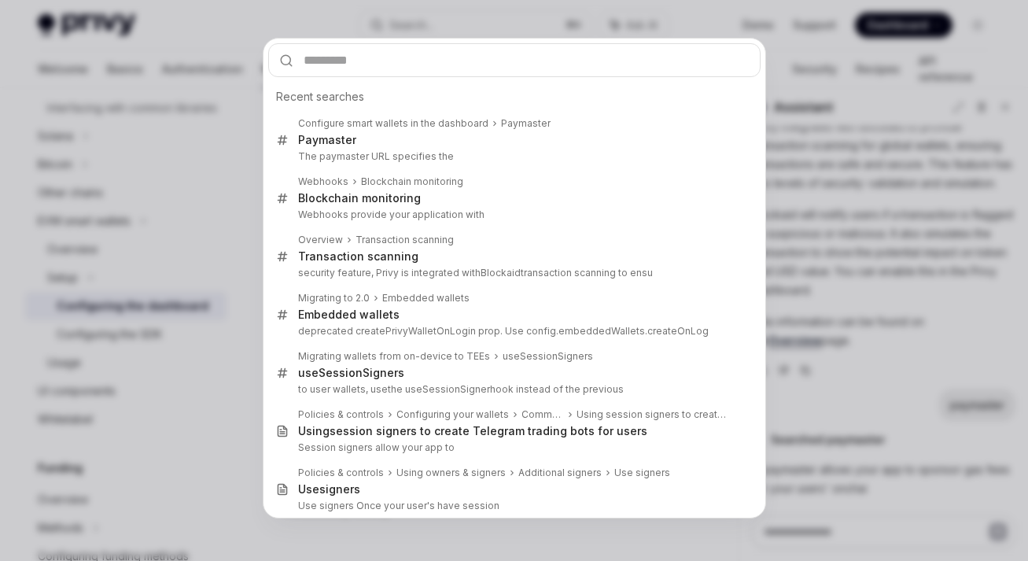
type textarea "*"
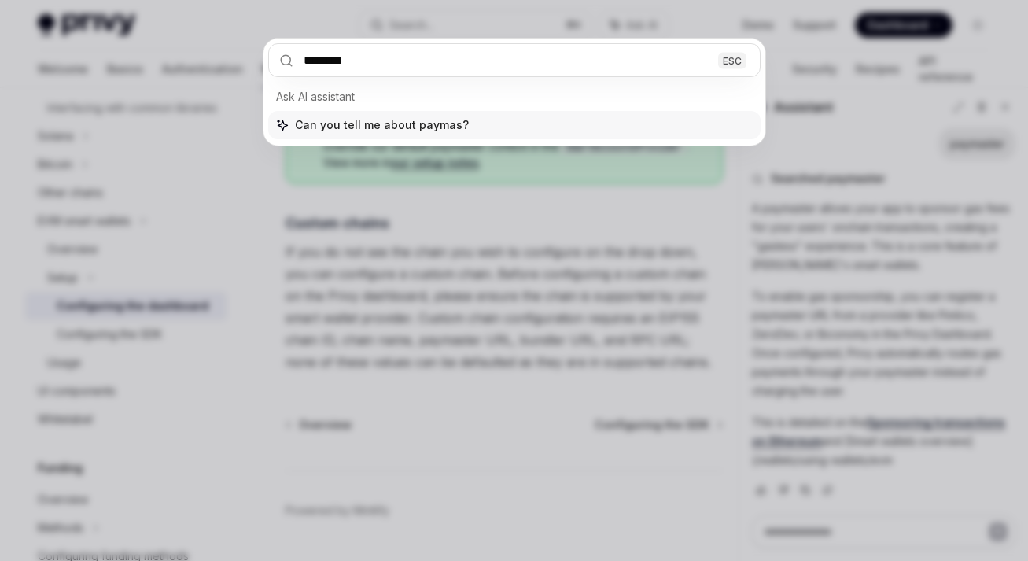
type input "*********"
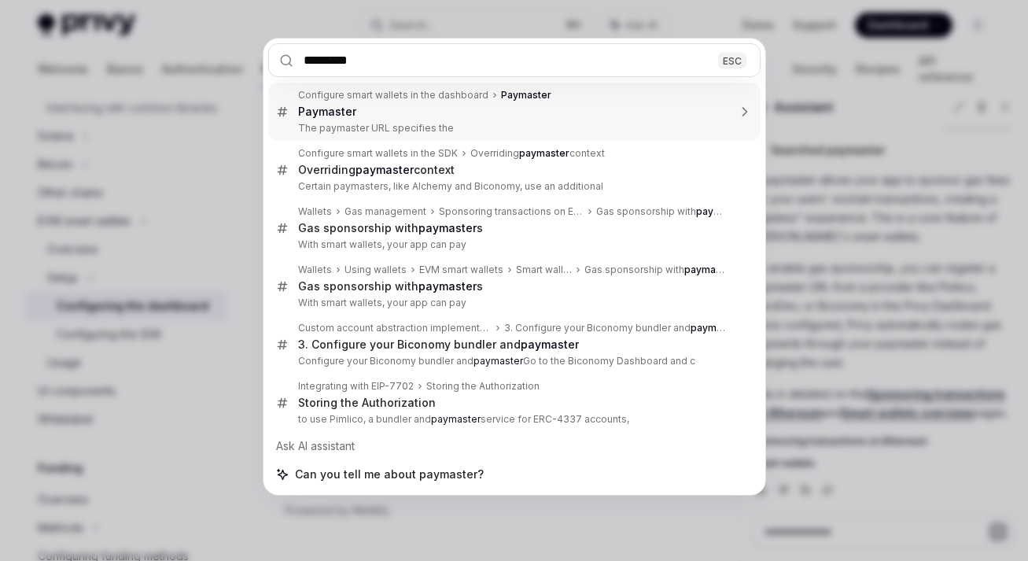
scroll to position [392, 0]
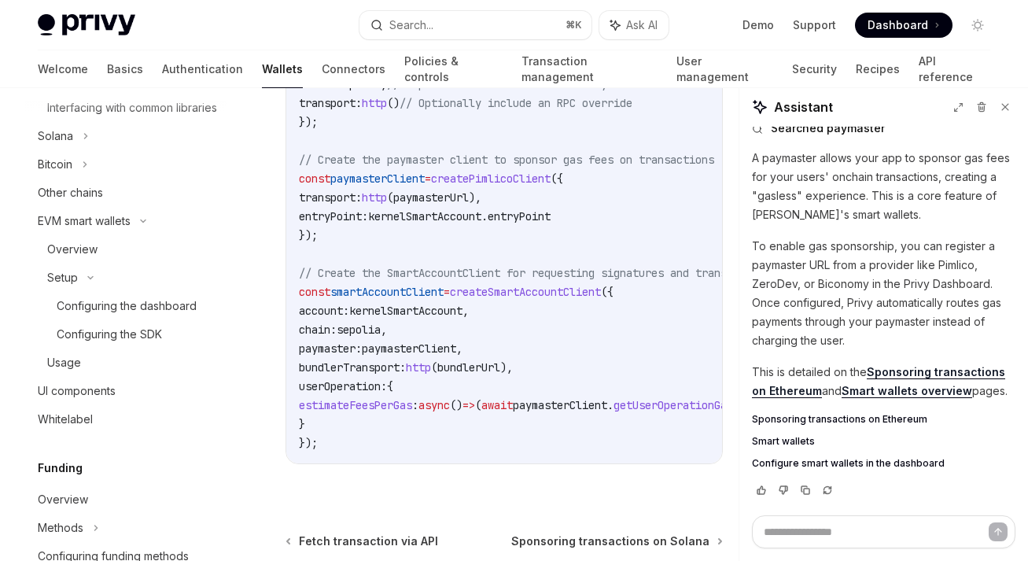
scroll to position [1212, 0]
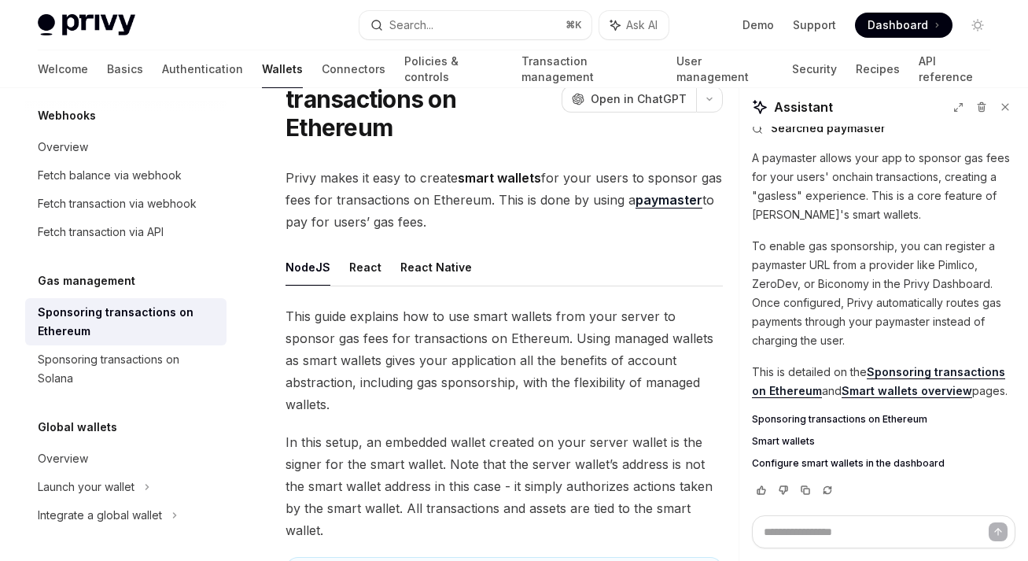
type textarea "*"
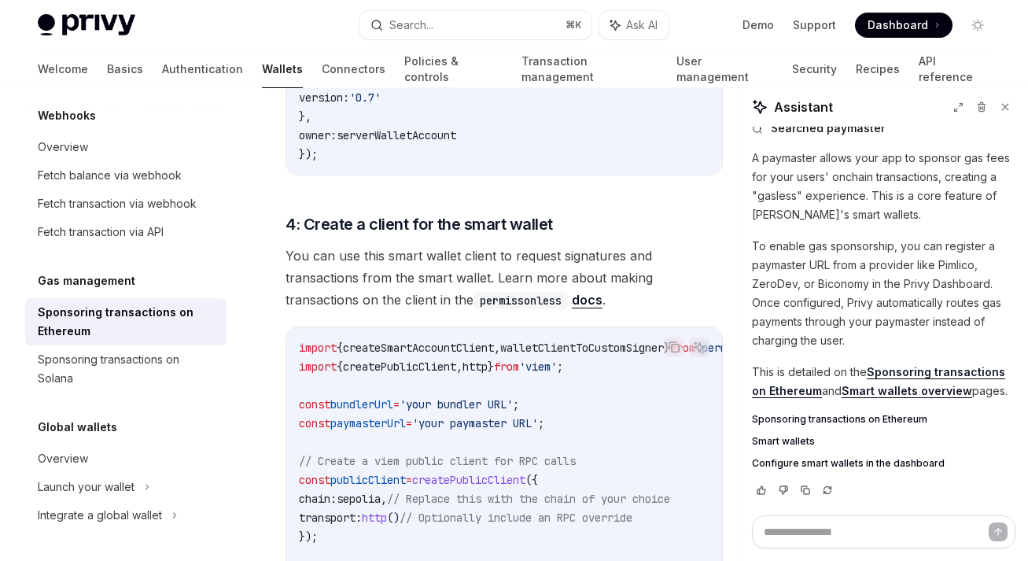
scroll to position [1786, 0]
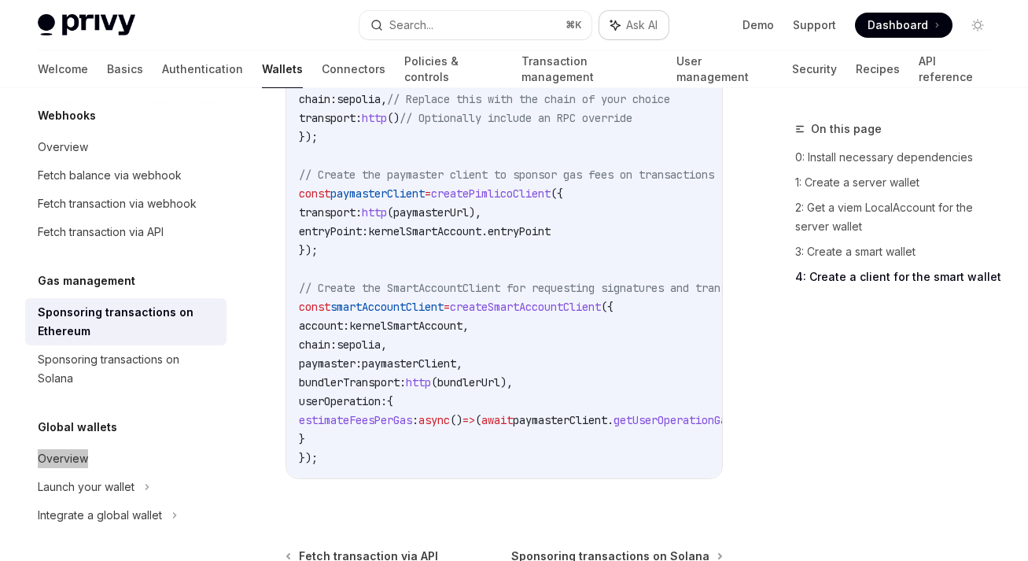
type textarea "*"
